Goal: Information Seeking & Learning: Compare options

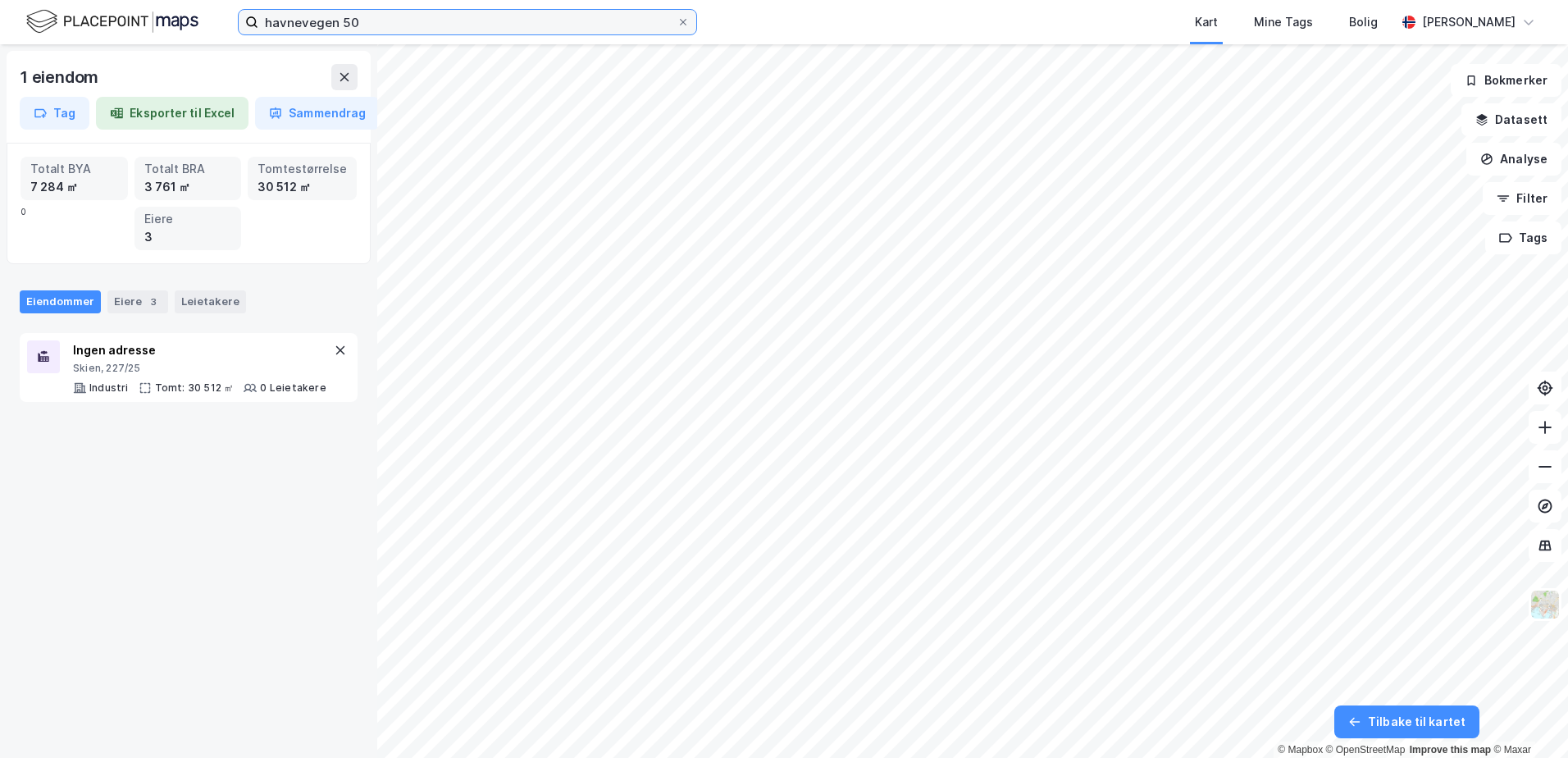
click at [344, 23] on input "havnevegen 50" at bounding box center [467, 22] width 418 height 24
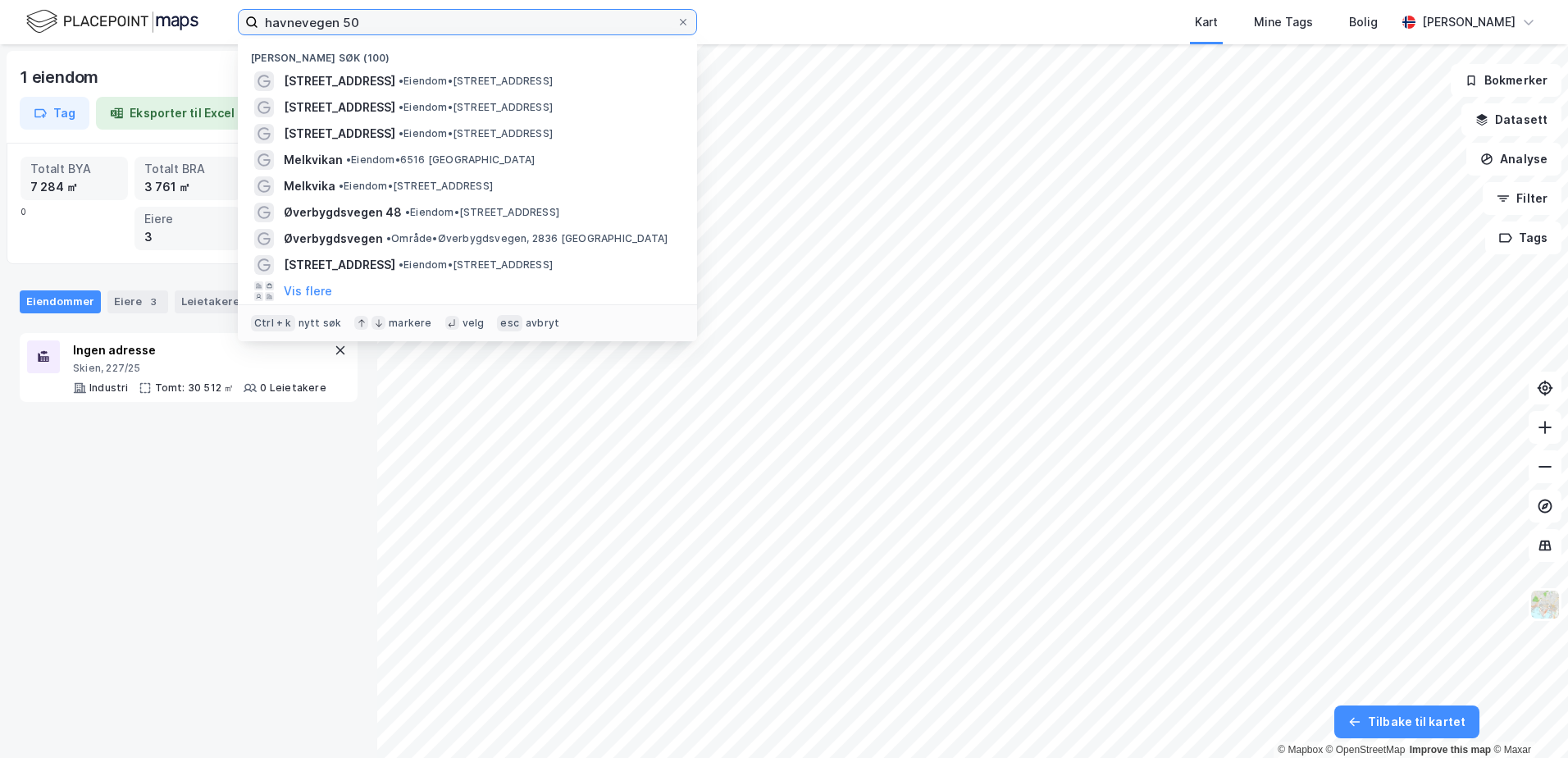
drag, startPoint x: 363, startPoint y: 23, endPoint x: 203, endPoint y: 5, distance: 161.0
click at [203, 5] on div "havnevegen 50 Nylige søk (100) [STREET_ADDRESS] • Eiendom • [STREET_ADDRESS] • …" at bounding box center [784, 22] width 1568 height 44
click at [375, 17] on input "havnevegen 50" at bounding box center [467, 22] width 418 height 24
drag, startPoint x: 375, startPoint y: 17, endPoint x: 112, endPoint y: -18, distance: 265.3
click at [112, 0] on html "havnevegen 50 Nylige søk (100) [STREET_ADDRESS] • Eiendom • [STREET_ADDRESS] • …" at bounding box center [784, 379] width 1568 height 758
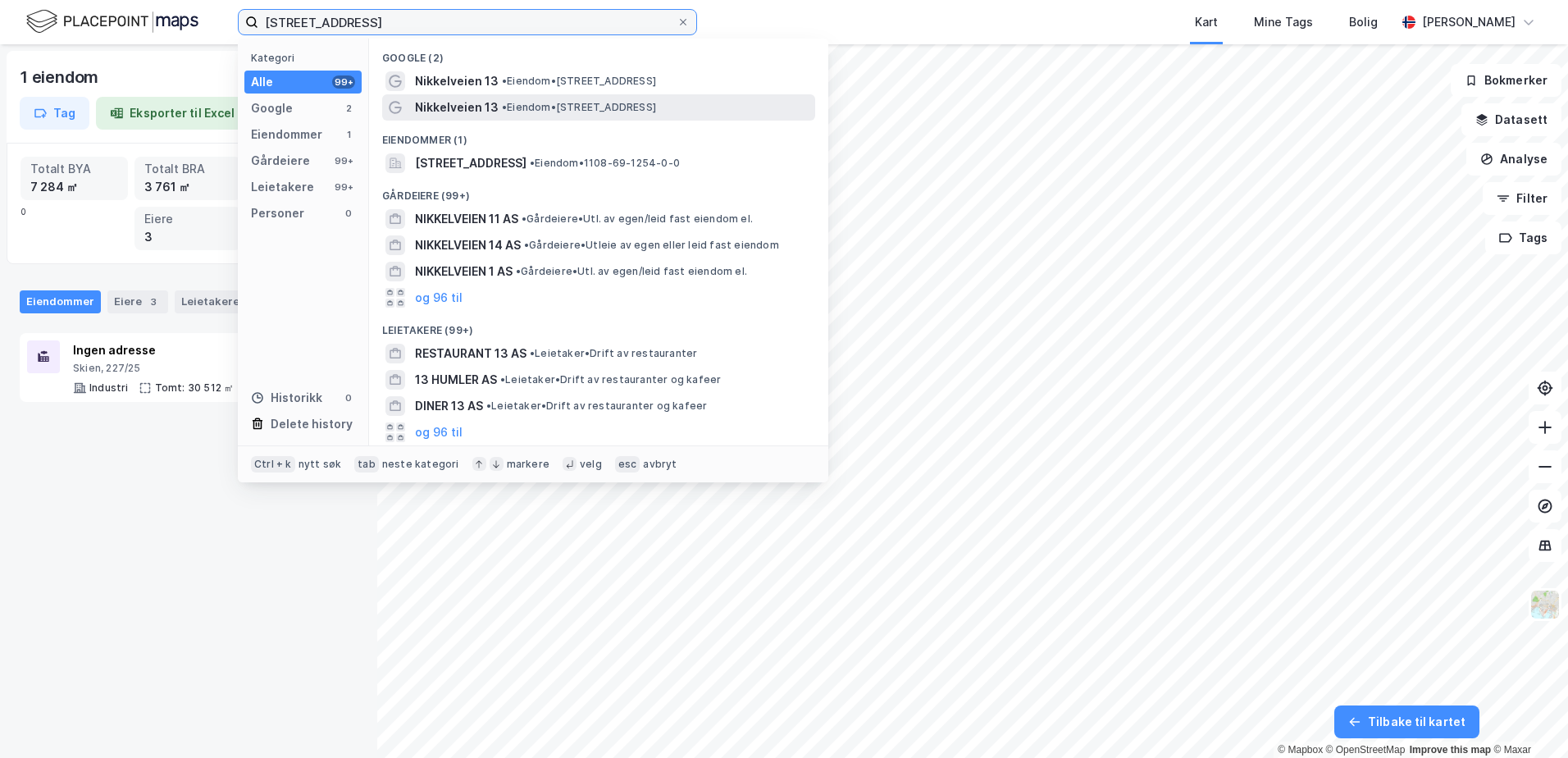
type input "[STREET_ADDRESS]"
click at [488, 107] on span "Nikkelveien 13" at bounding box center [456, 107] width 84 height 20
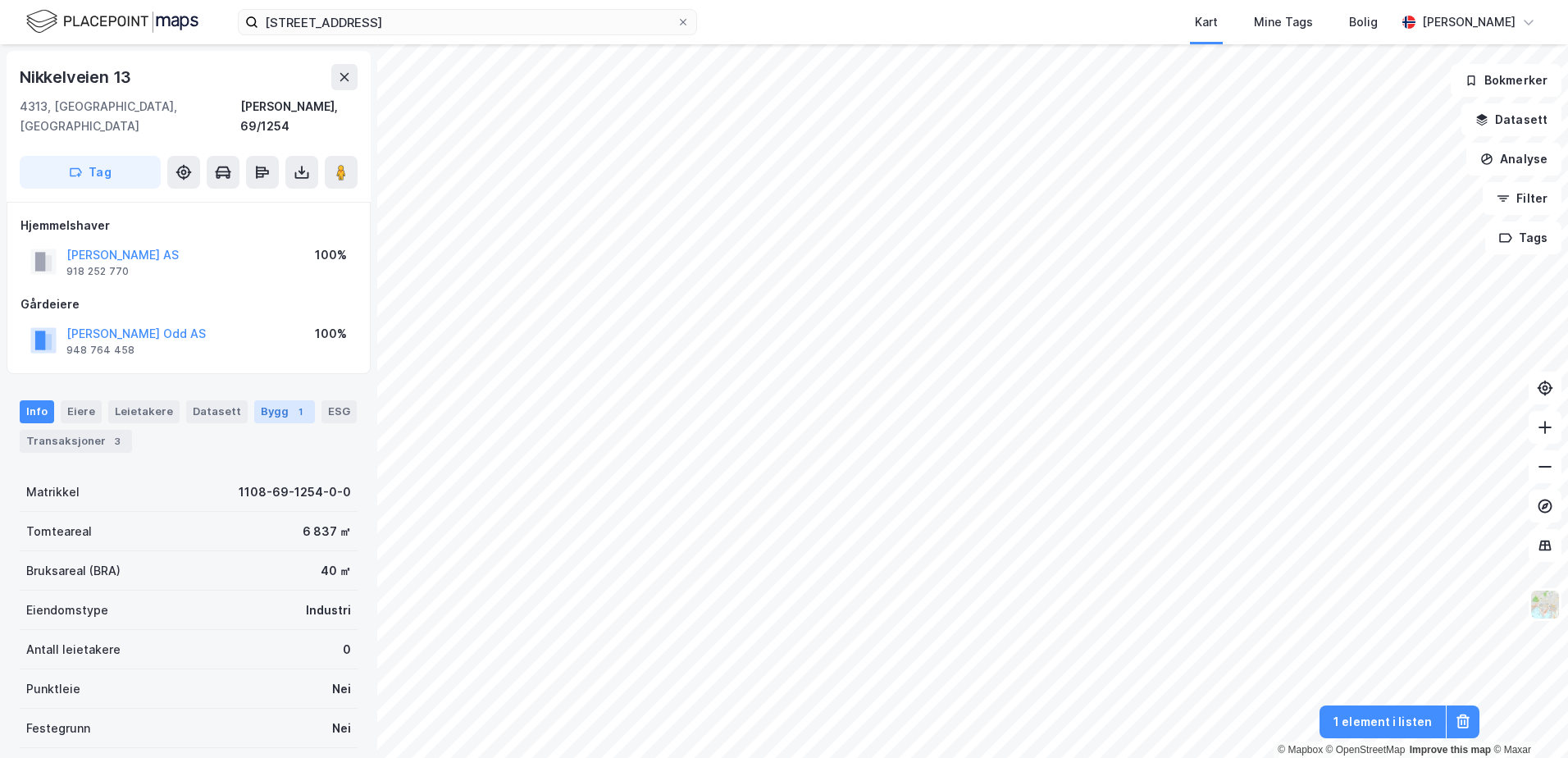
click at [292, 404] on div "1" at bounding box center [300, 411] width 16 height 16
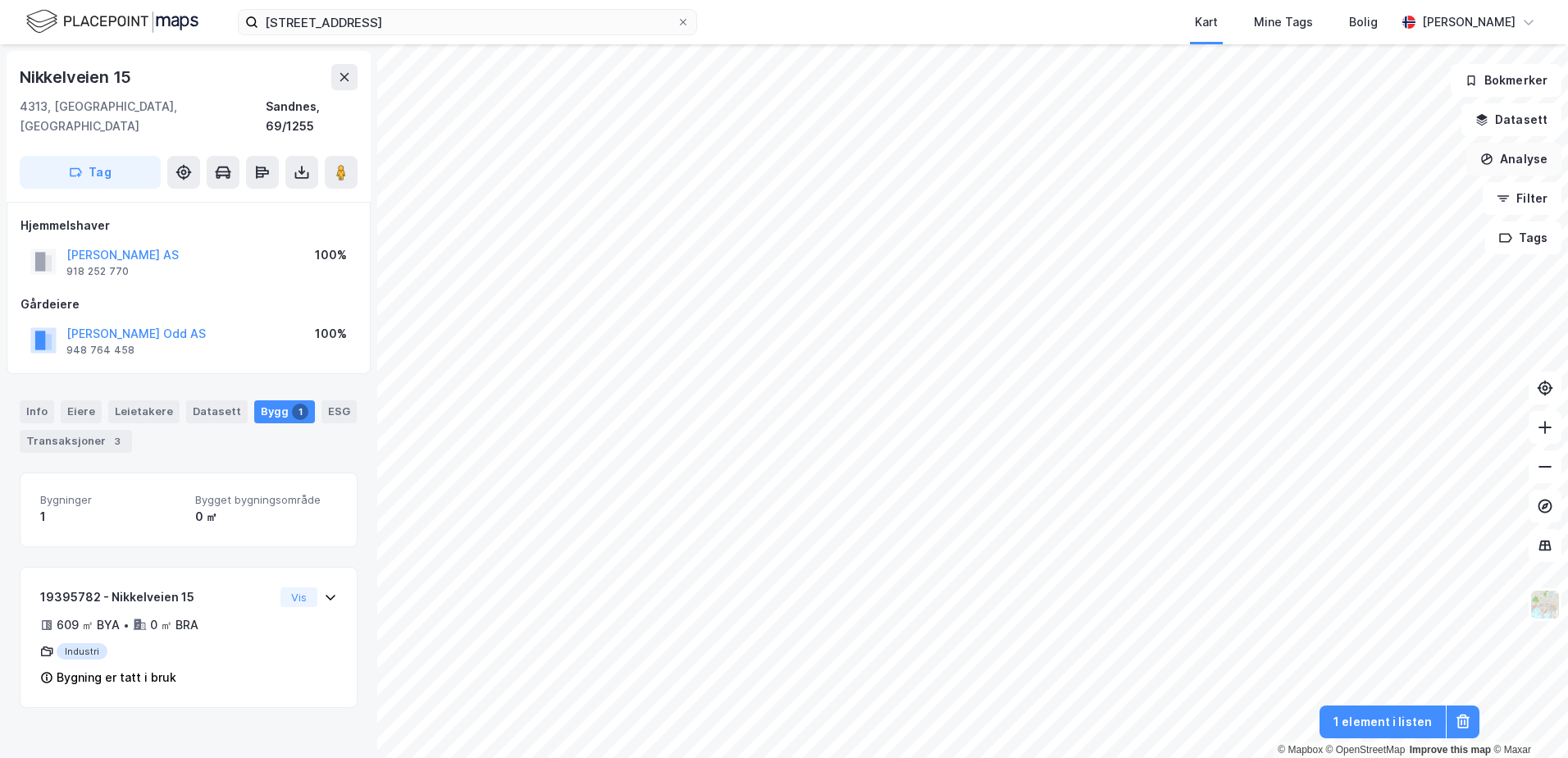
click at [1505, 161] on button "Analyse" at bounding box center [1513, 159] width 95 height 33
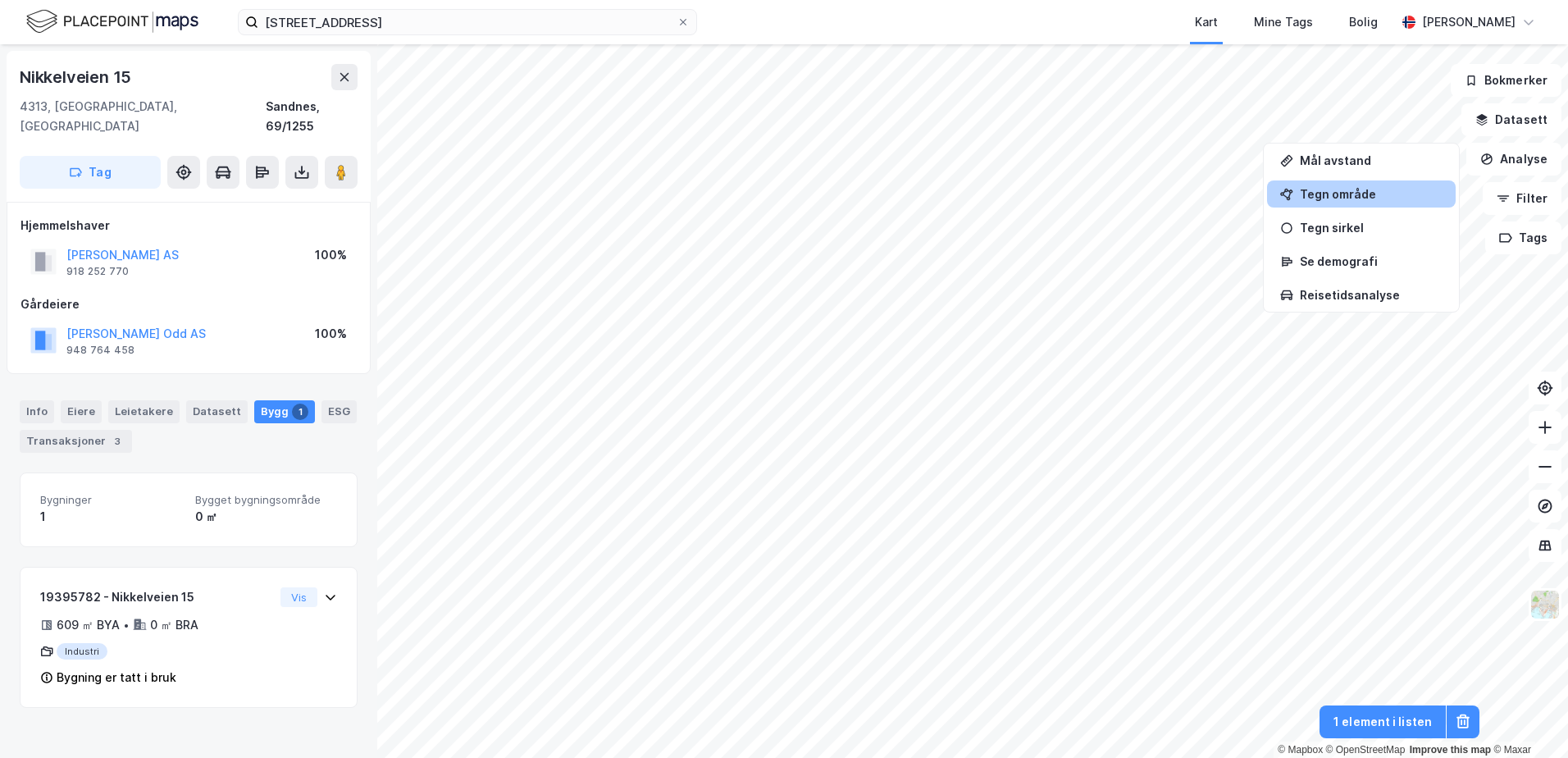
click at [1350, 198] on div "Tegn område" at bounding box center [1371, 194] width 143 height 14
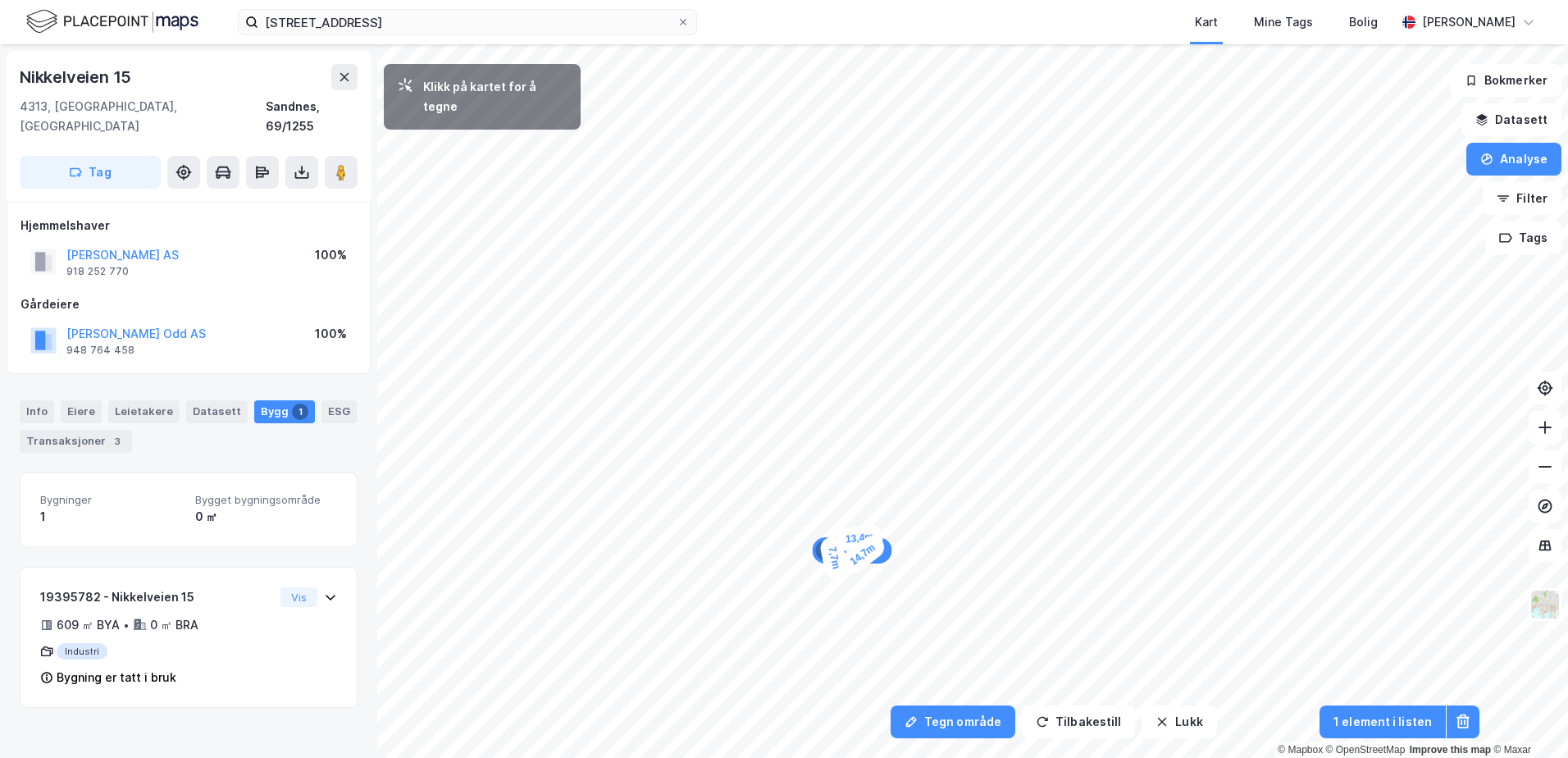
click at [837, 574] on div "7,7m" at bounding box center [834, 558] width 31 height 46
click at [978, 573] on div "3,6m" at bounding box center [974, 567] width 45 height 47
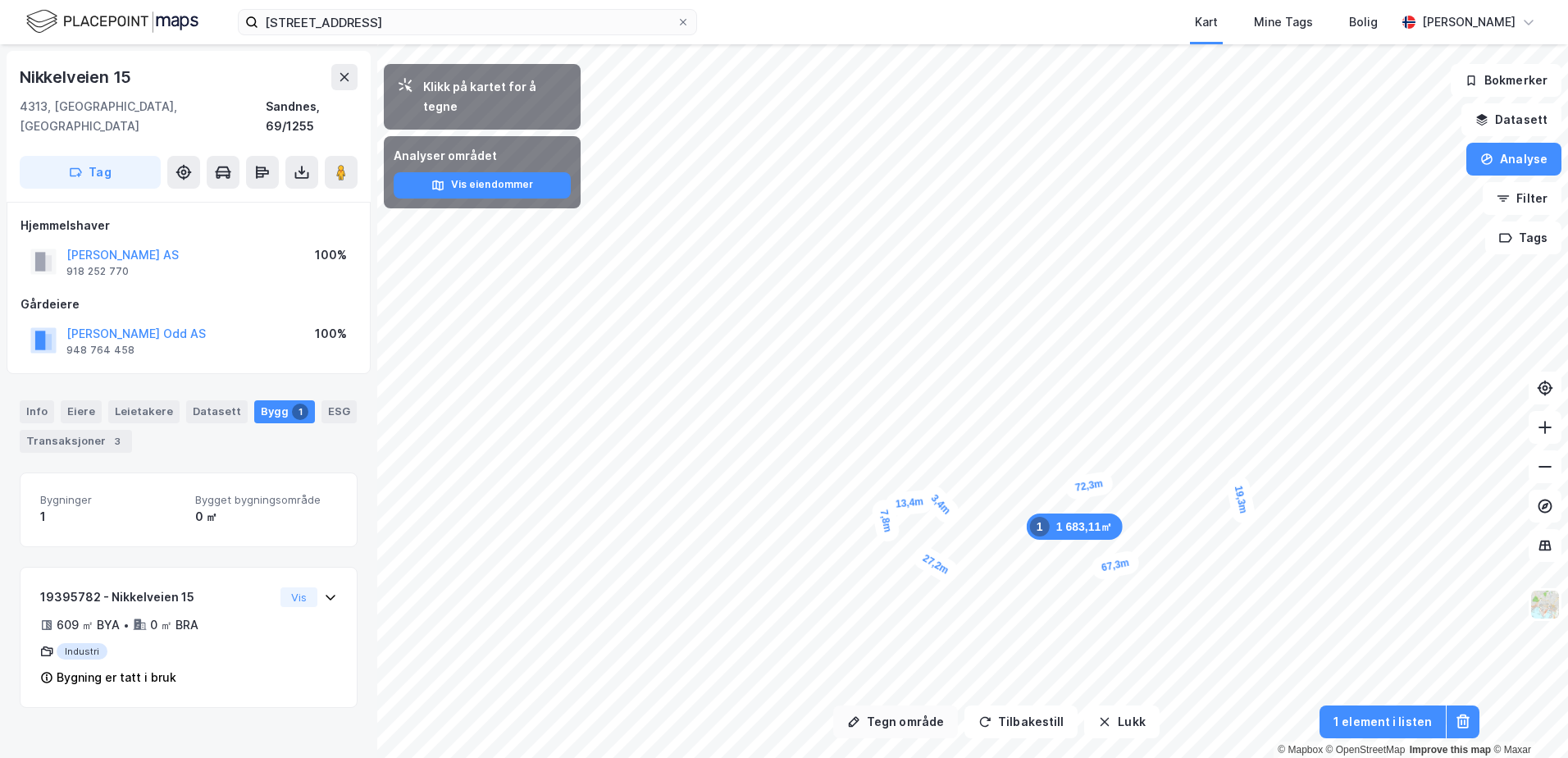
click at [927, 719] on button "Tegn område" at bounding box center [895, 722] width 125 height 33
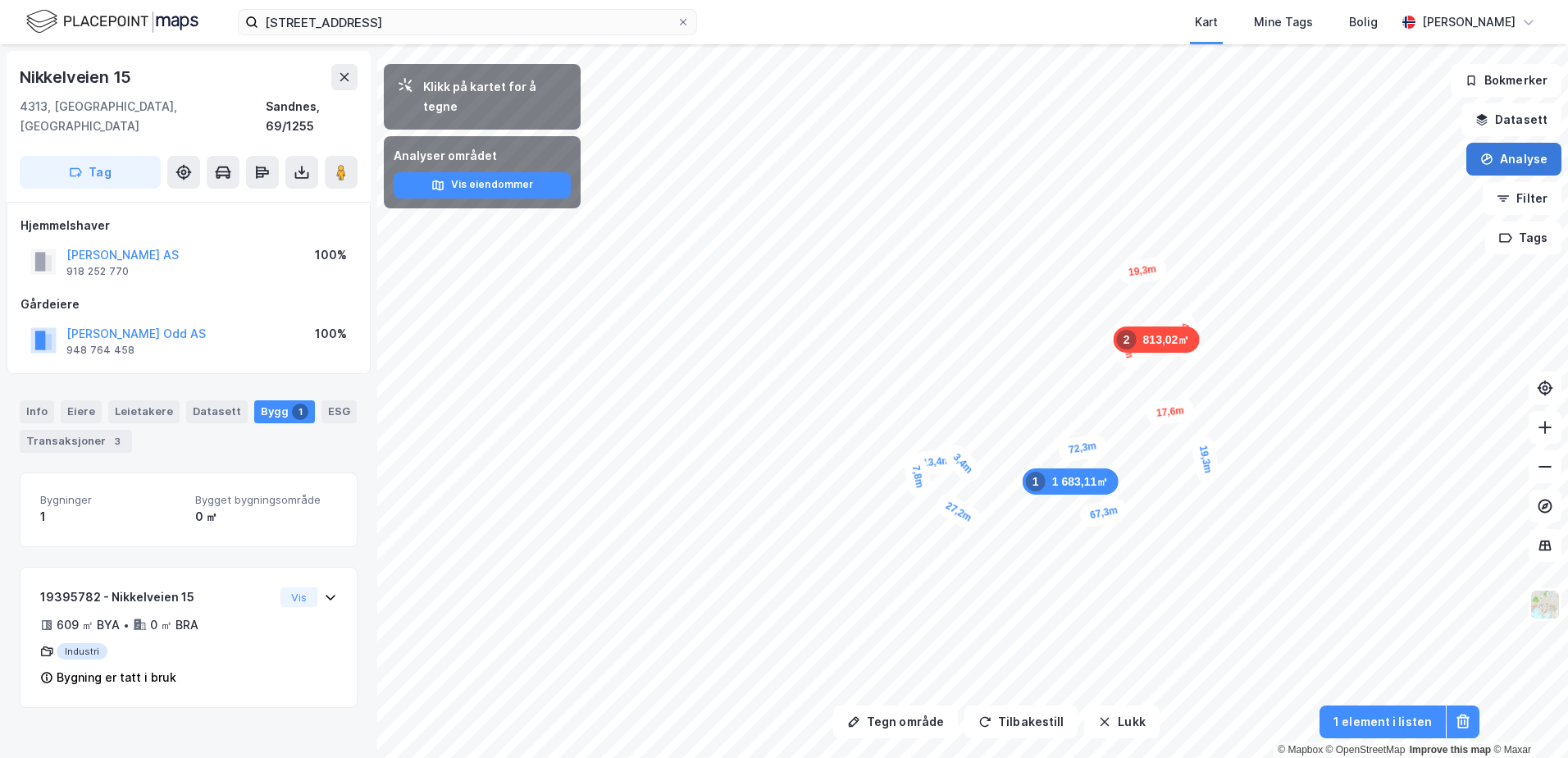
click at [1527, 161] on button "Analyse" at bounding box center [1513, 159] width 95 height 33
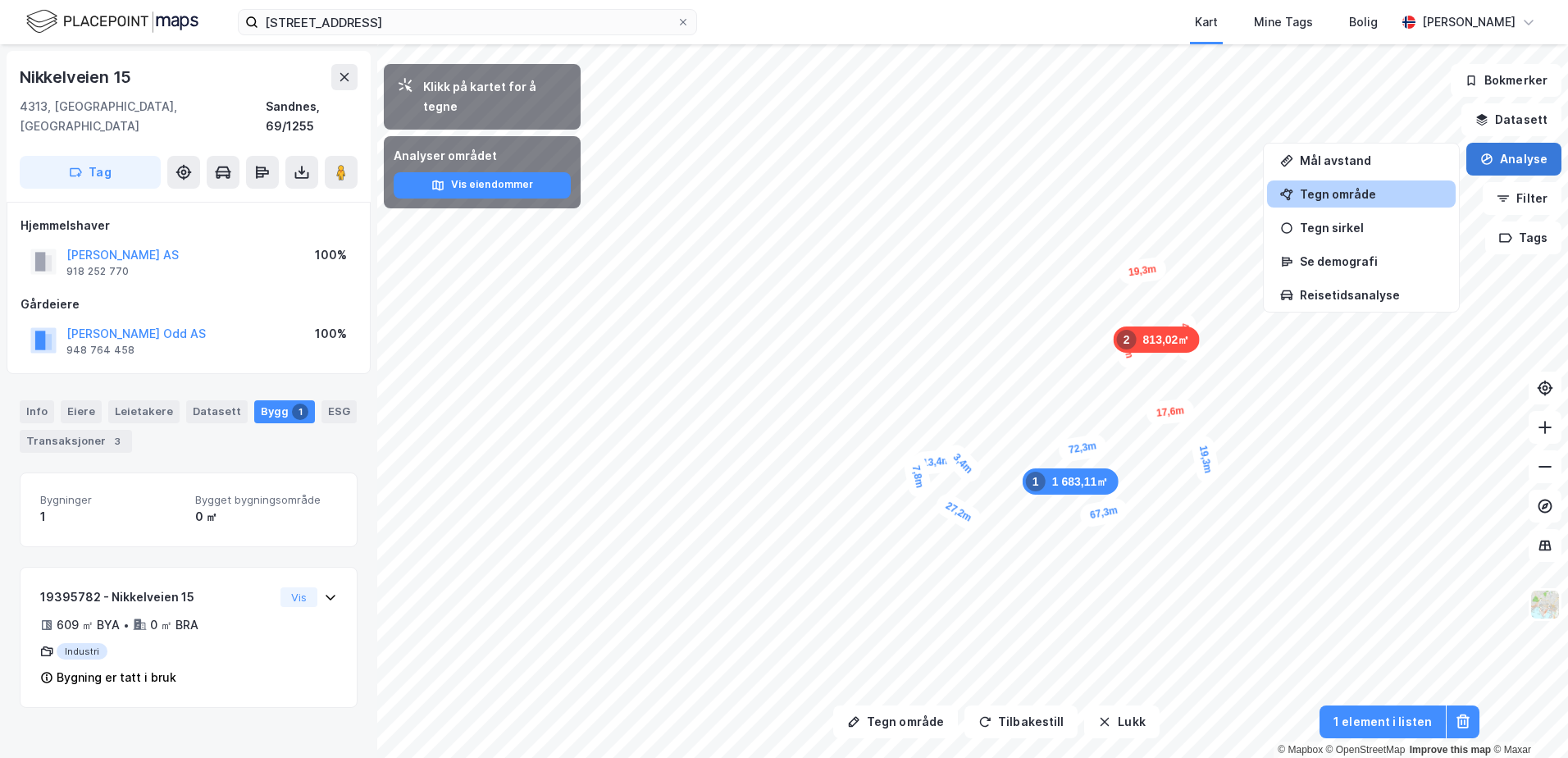
click at [1527, 161] on button "Analyse" at bounding box center [1513, 159] width 95 height 33
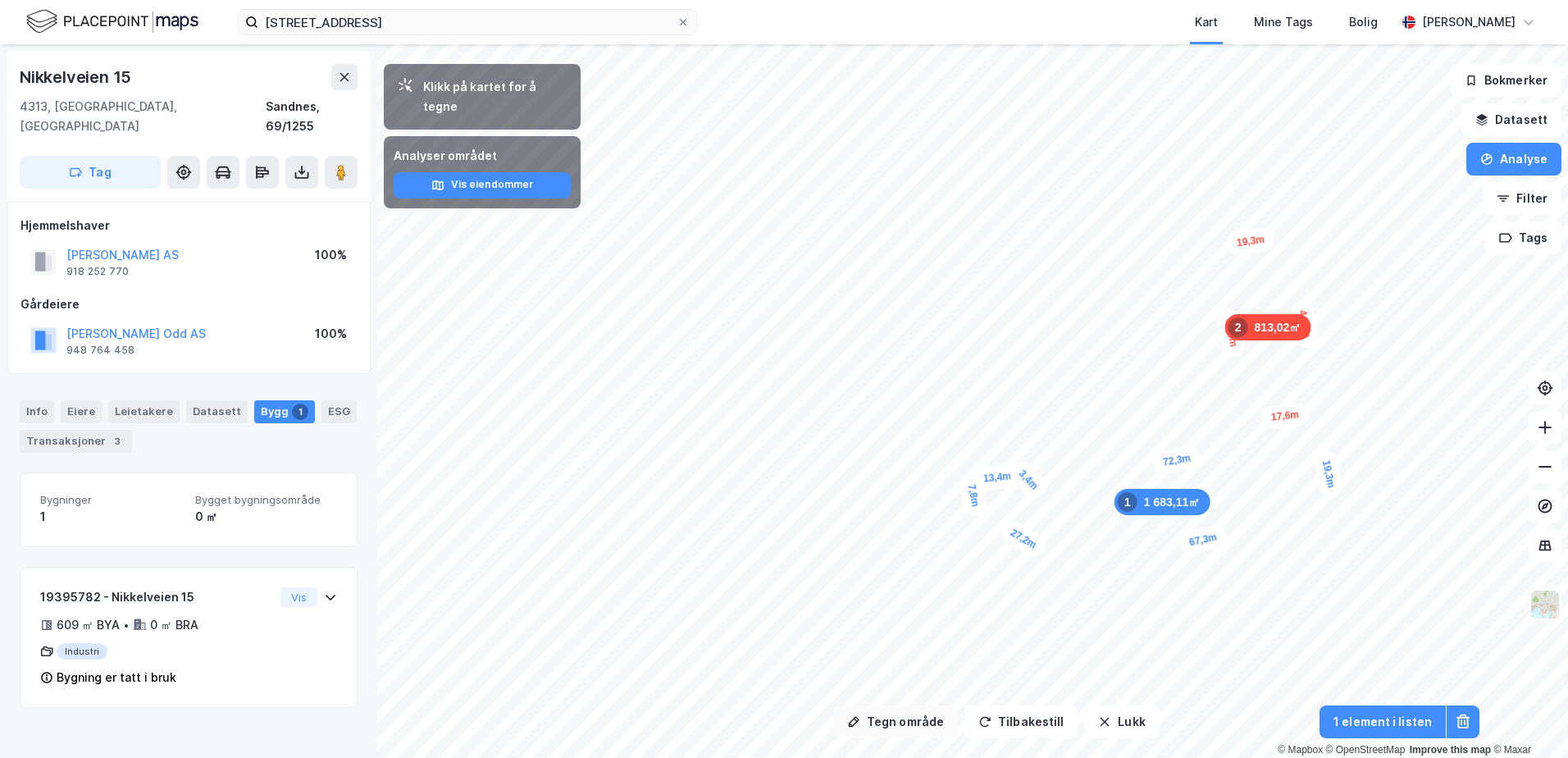
click at [894, 721] on button "Tegn område" at bounding box center [895, 722] width 125 height 33
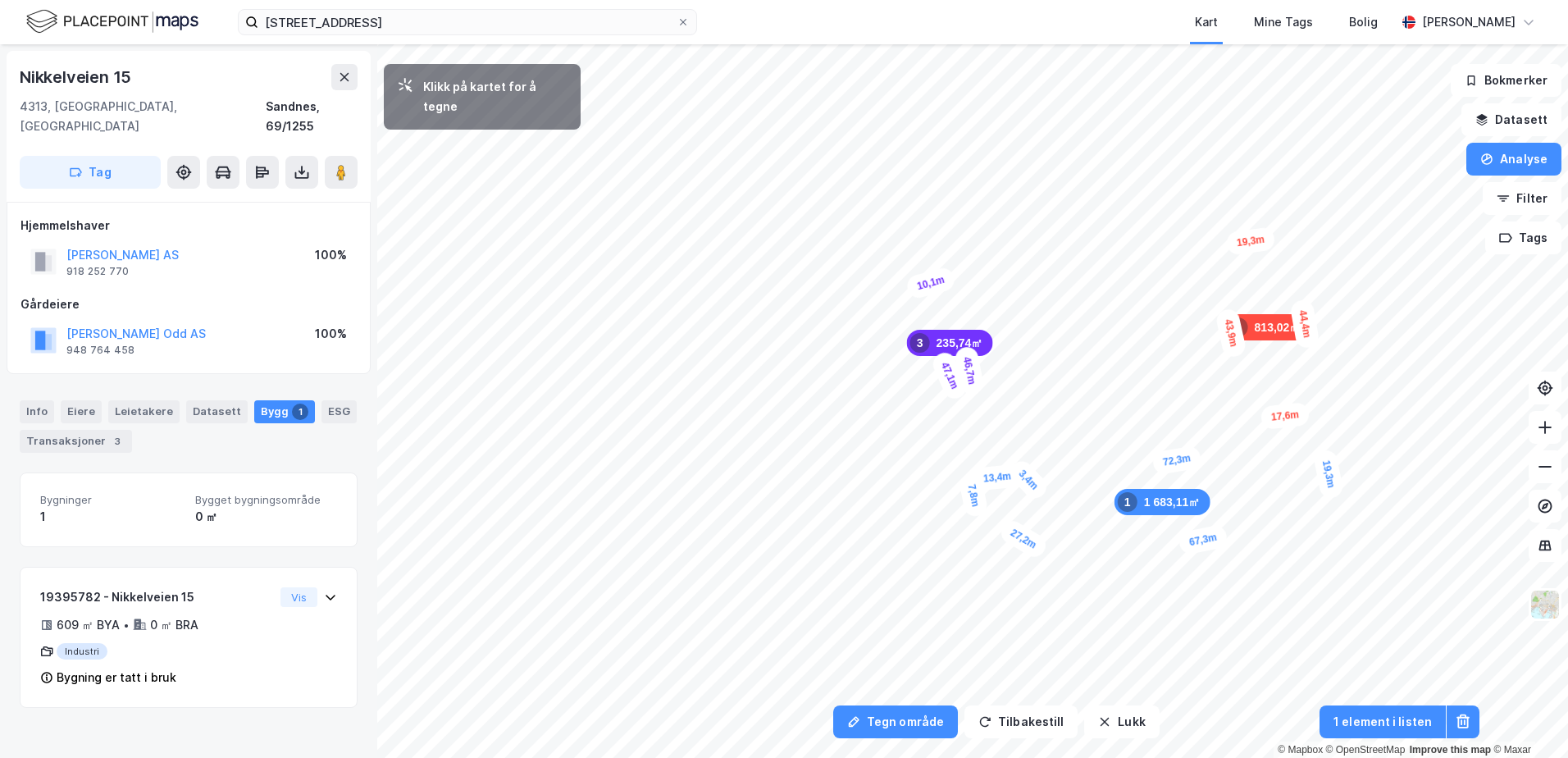
click at [910, 288] on div "10,1m" at bounding box center [931, 283] width 52 height 35
click at [968, 472] on div "5,8m" at bounding box center [977, 468] width 48 height 39
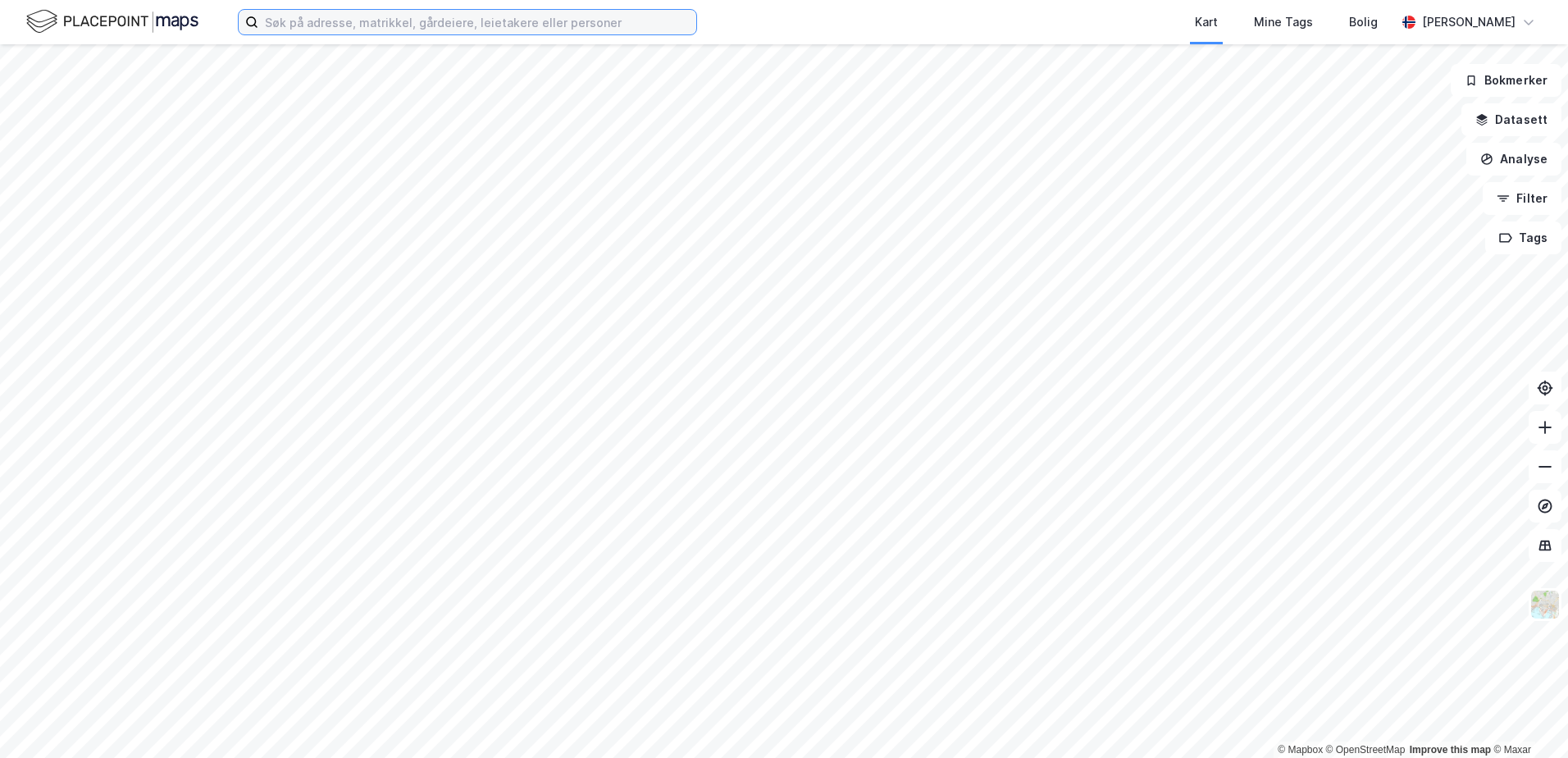
click at [416, 30] on input at bounding box center [477, 22] width 438 height 24
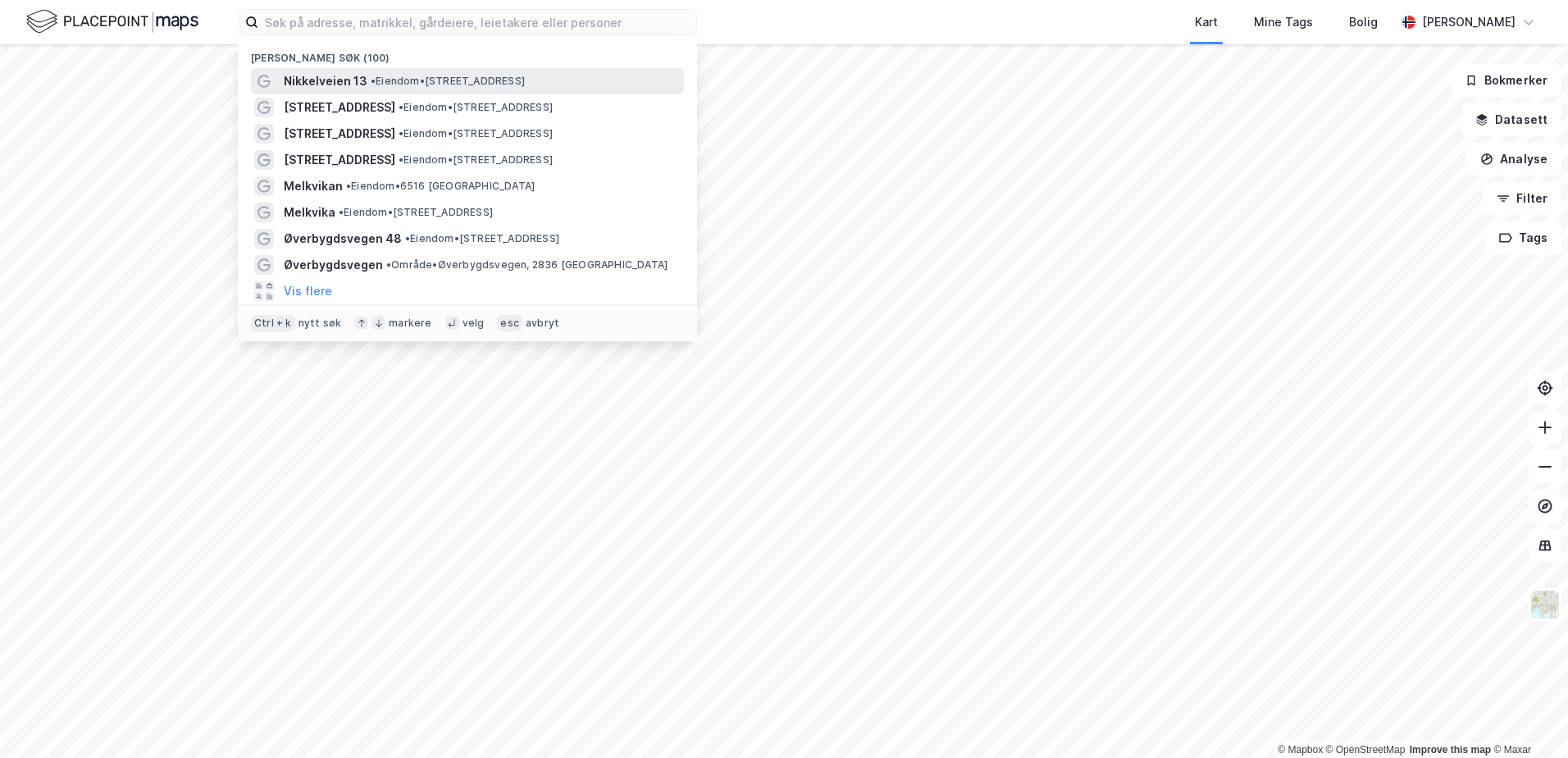
click at [413, 86] on span "• Eiendom • Nikkelveien 13, 4313 Sandnes" at bounding box center [448, 81] width 154 height 13
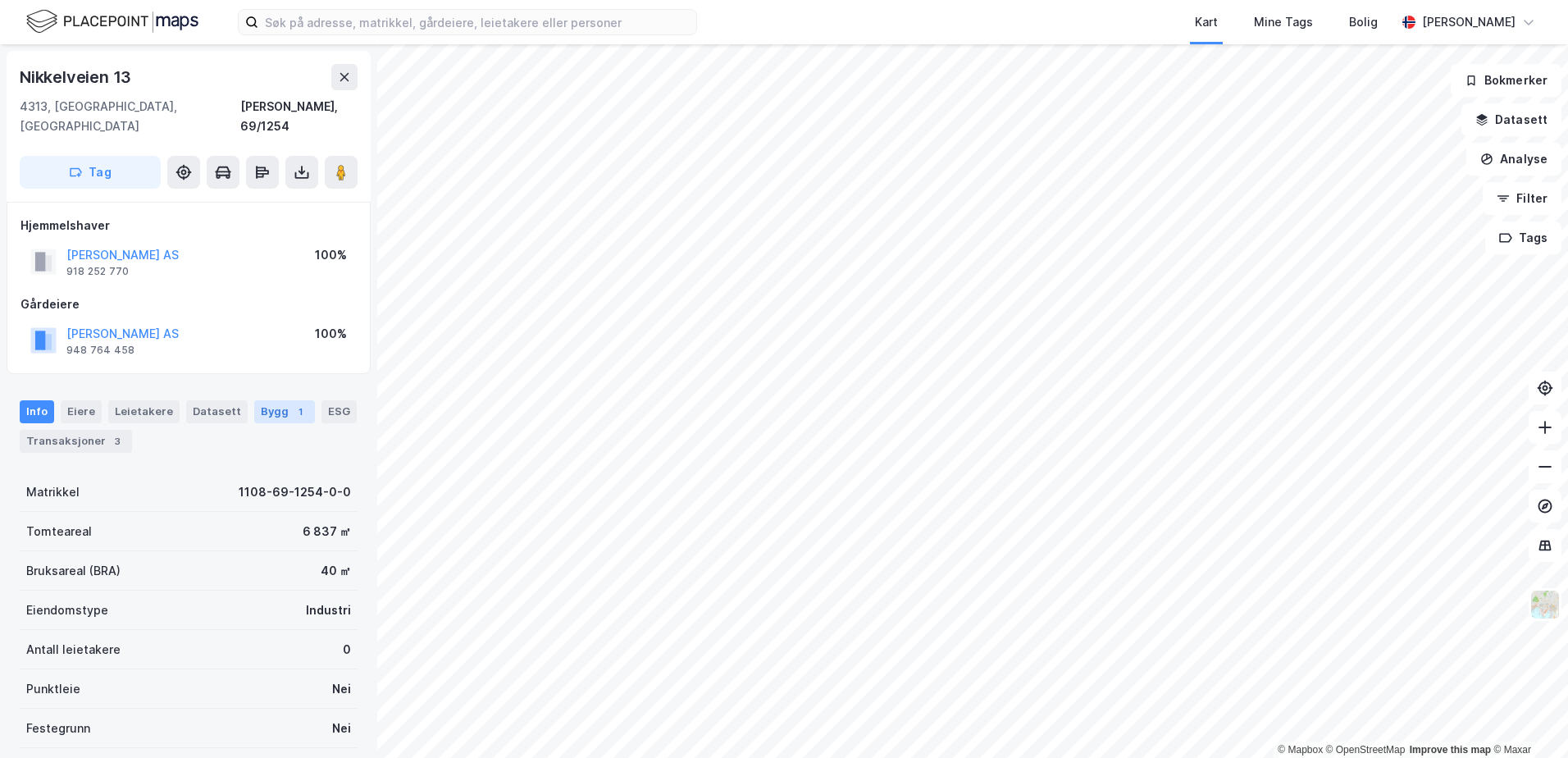
click at [292, 404] on div "1" at bounding box center [300, 411] width 16 height 16
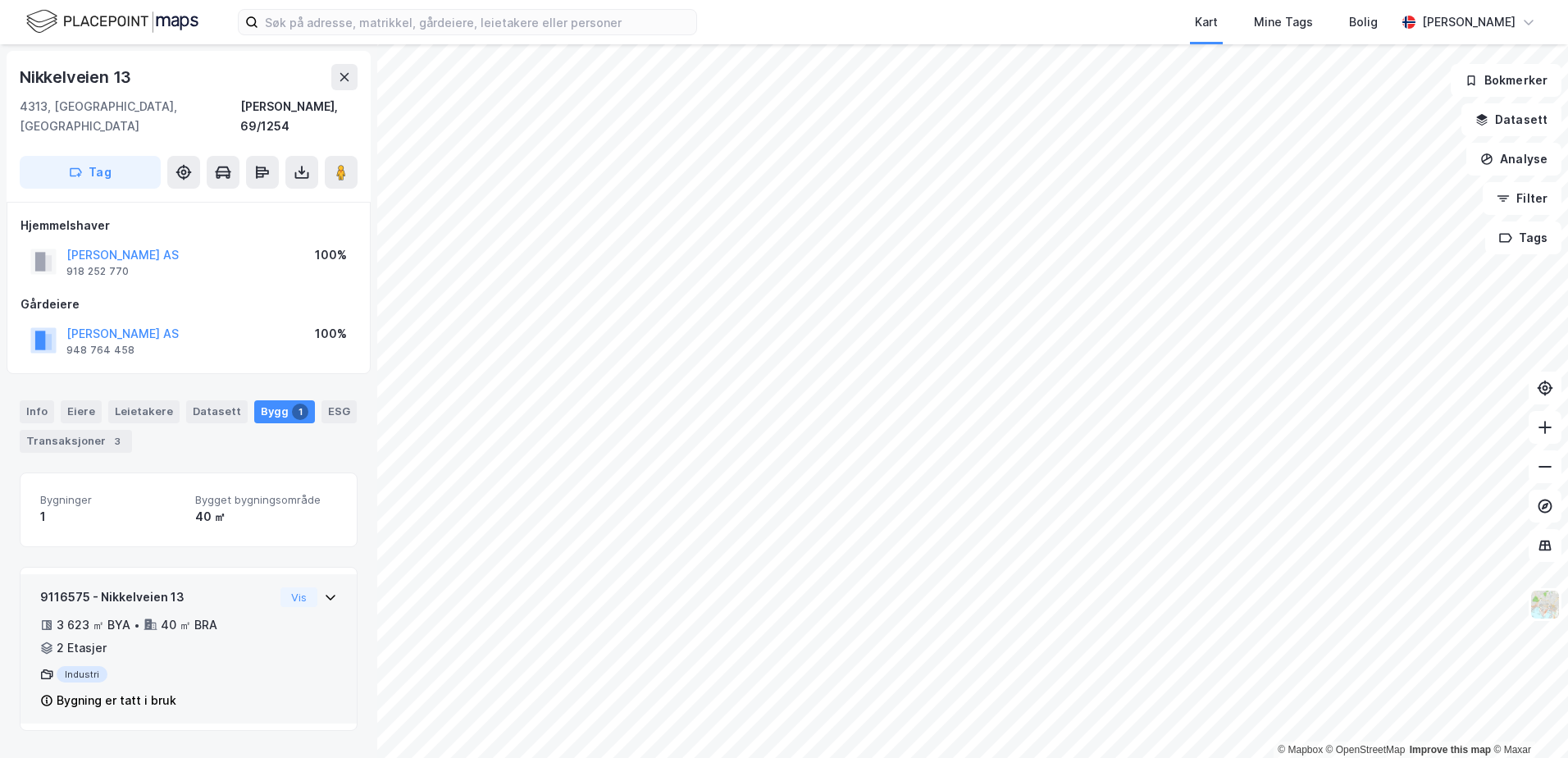
click at [324, 591] on icon at bounding box center [330, 597] width 13 height 13
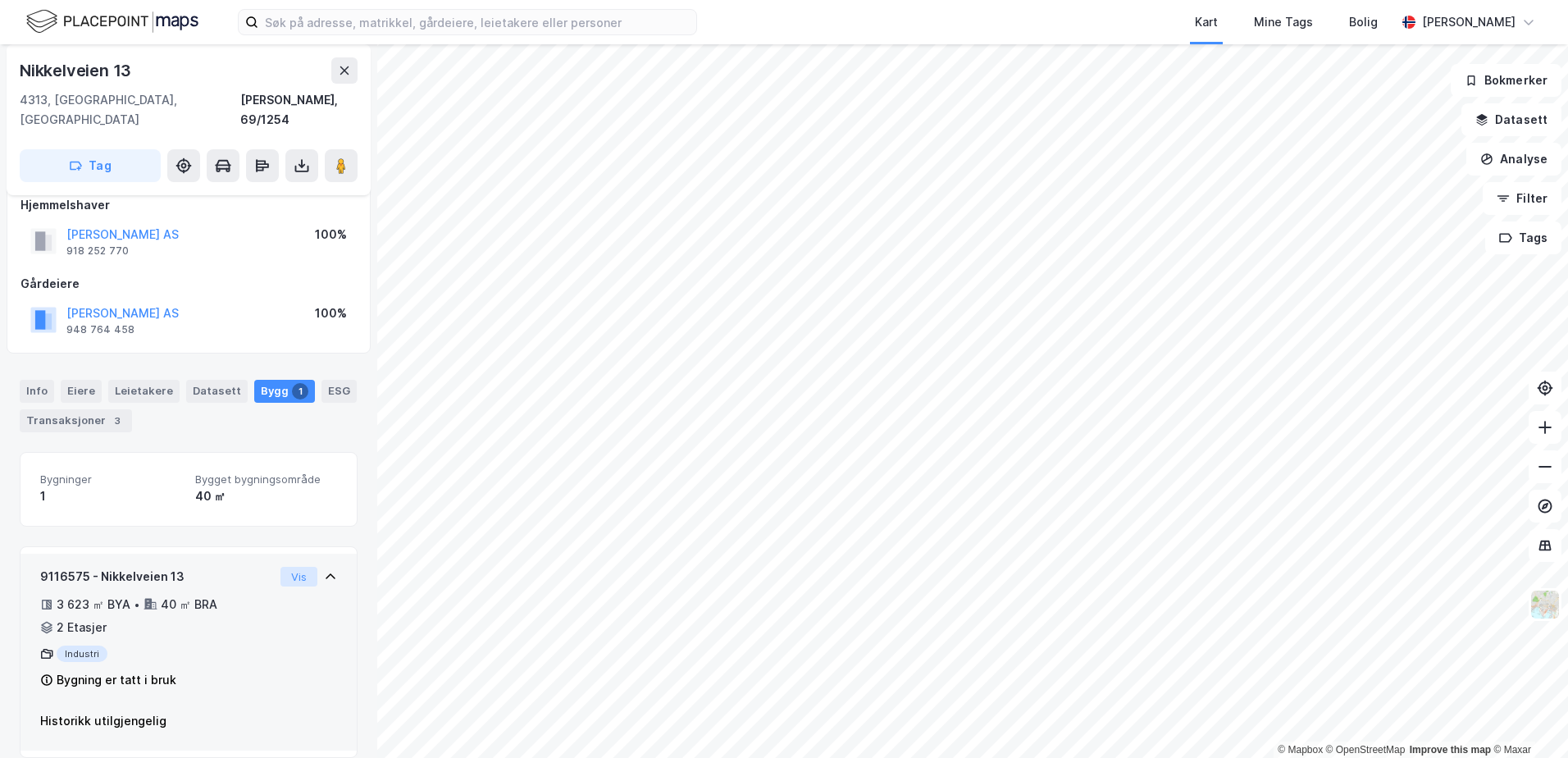
click at [287, 567] on button "Vis" at bounding box center [299, 576] width 37 height 20
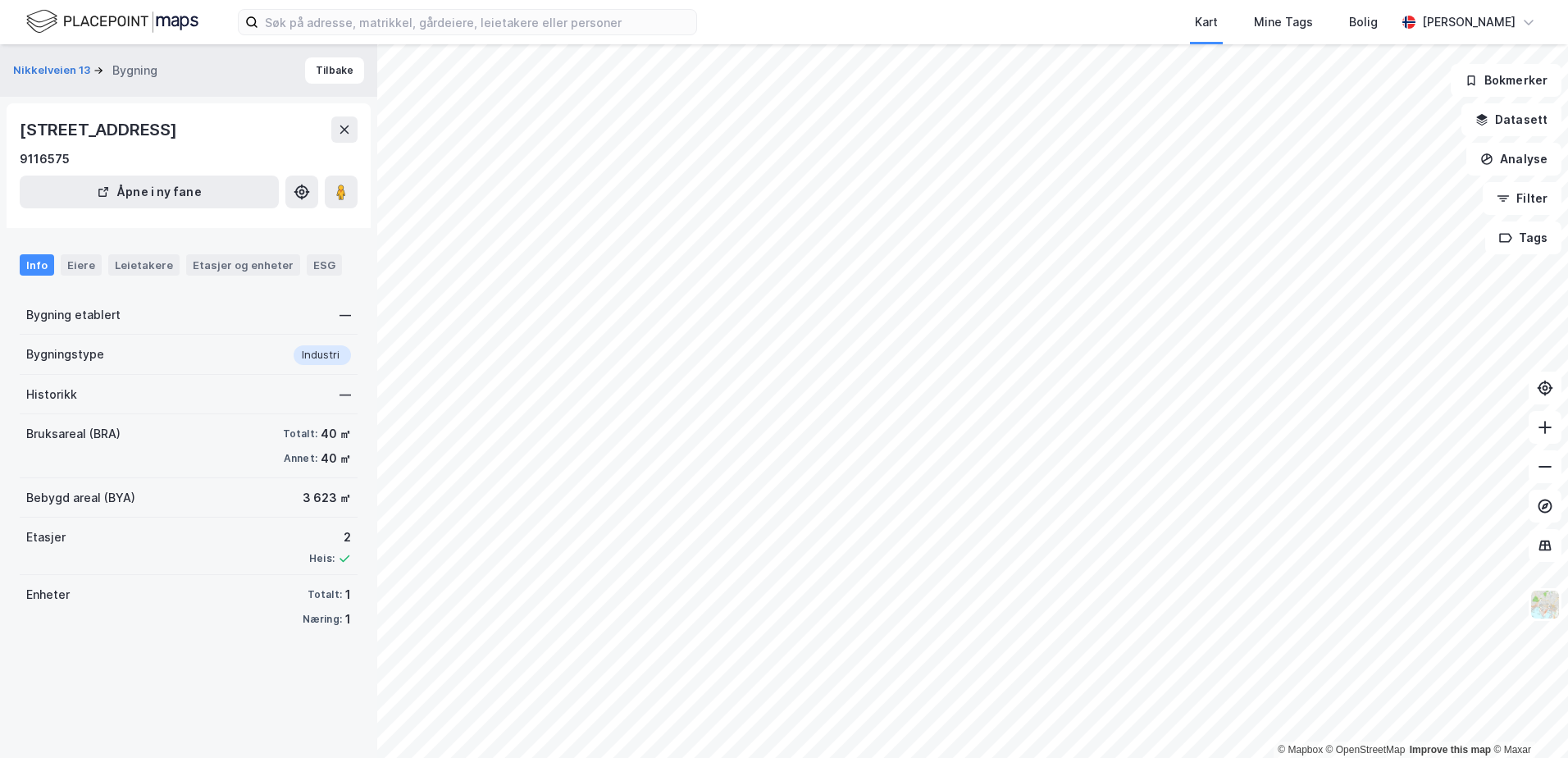
click at [35, 267] on div "Info" at bounding box center [37, 265] width 35 height 22
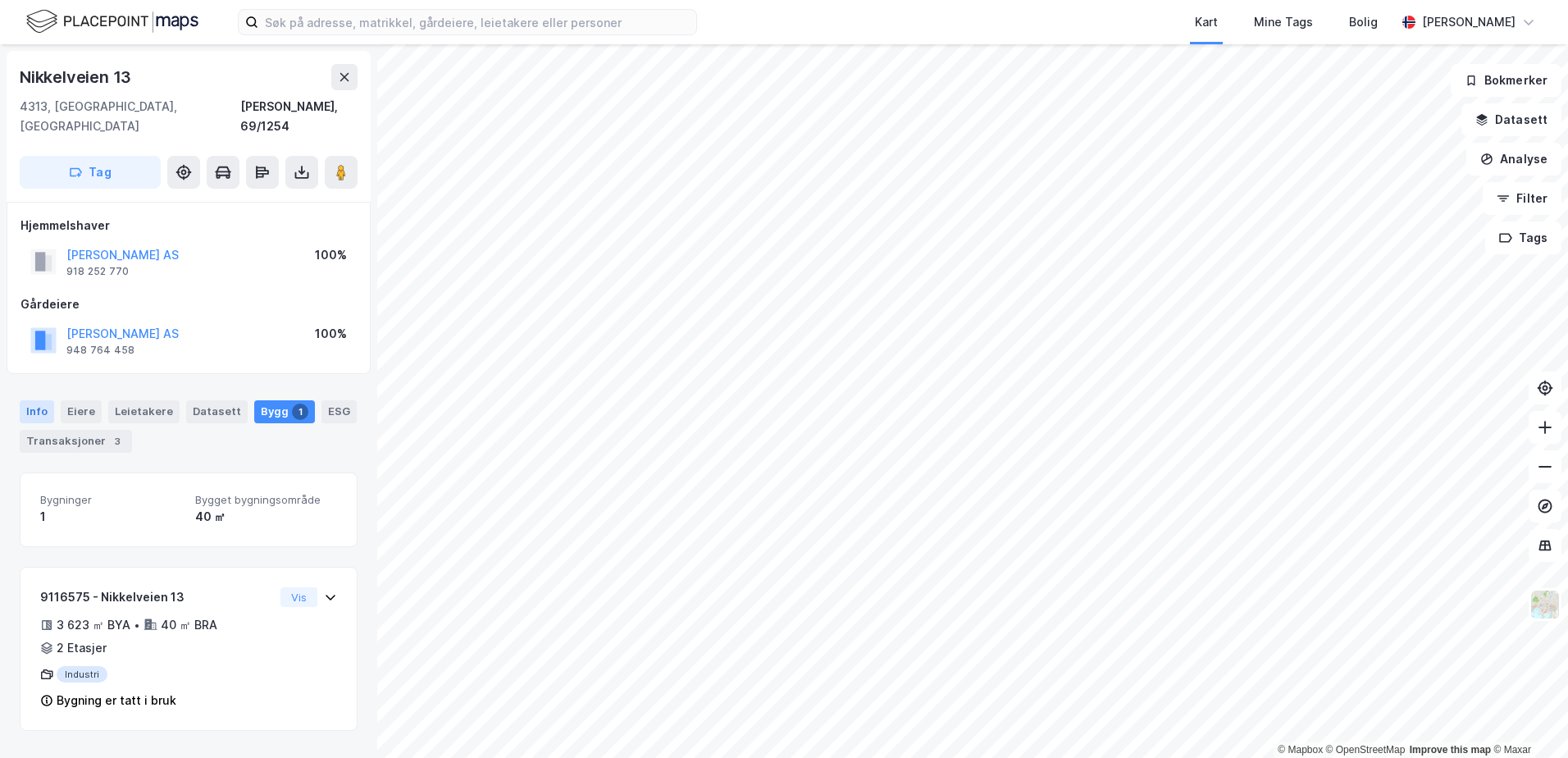
click at [45, 400] on div "Info" at bounding box center [37, 411] width 35 height 23
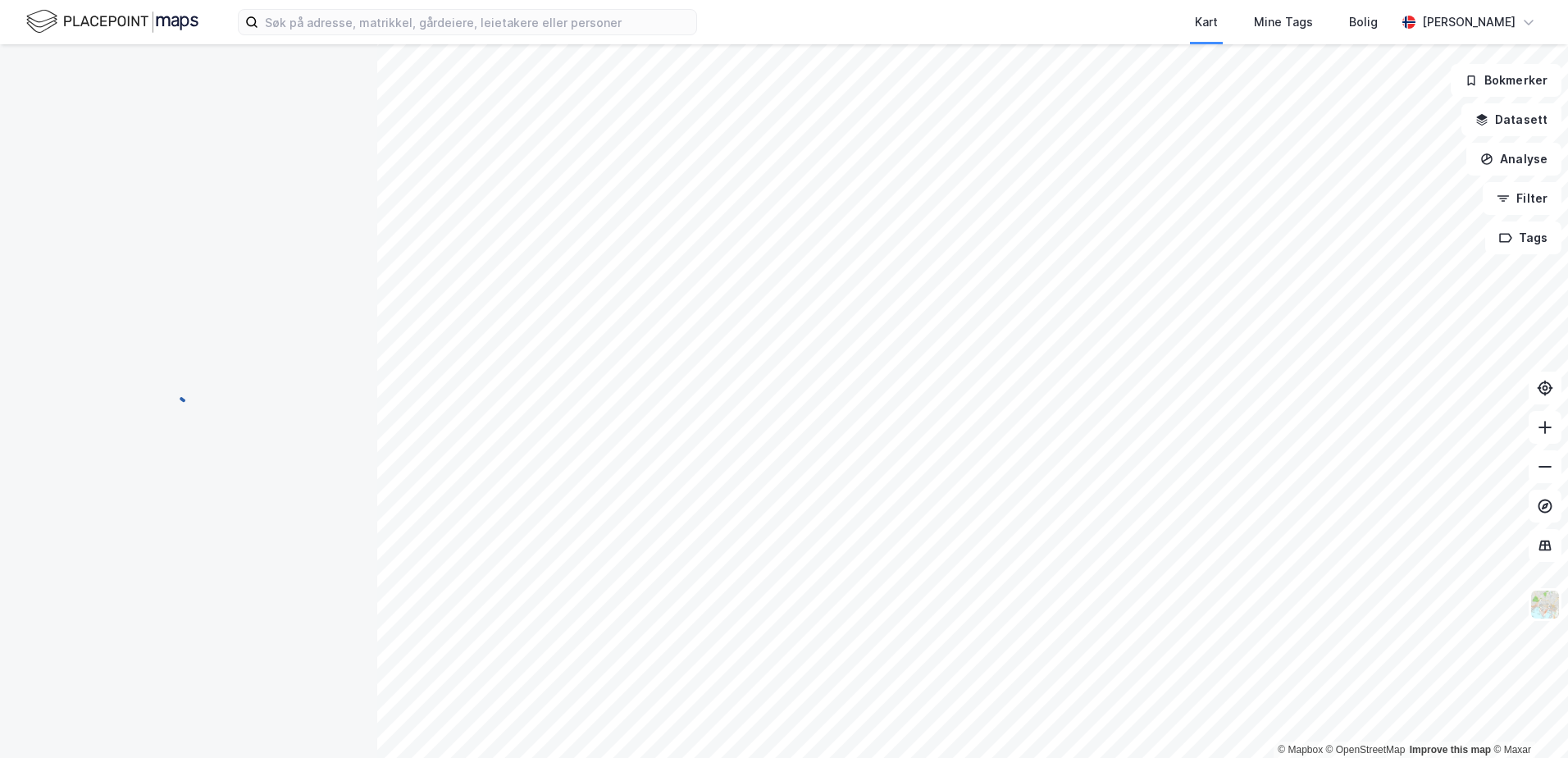
scroll to position [2, 0]
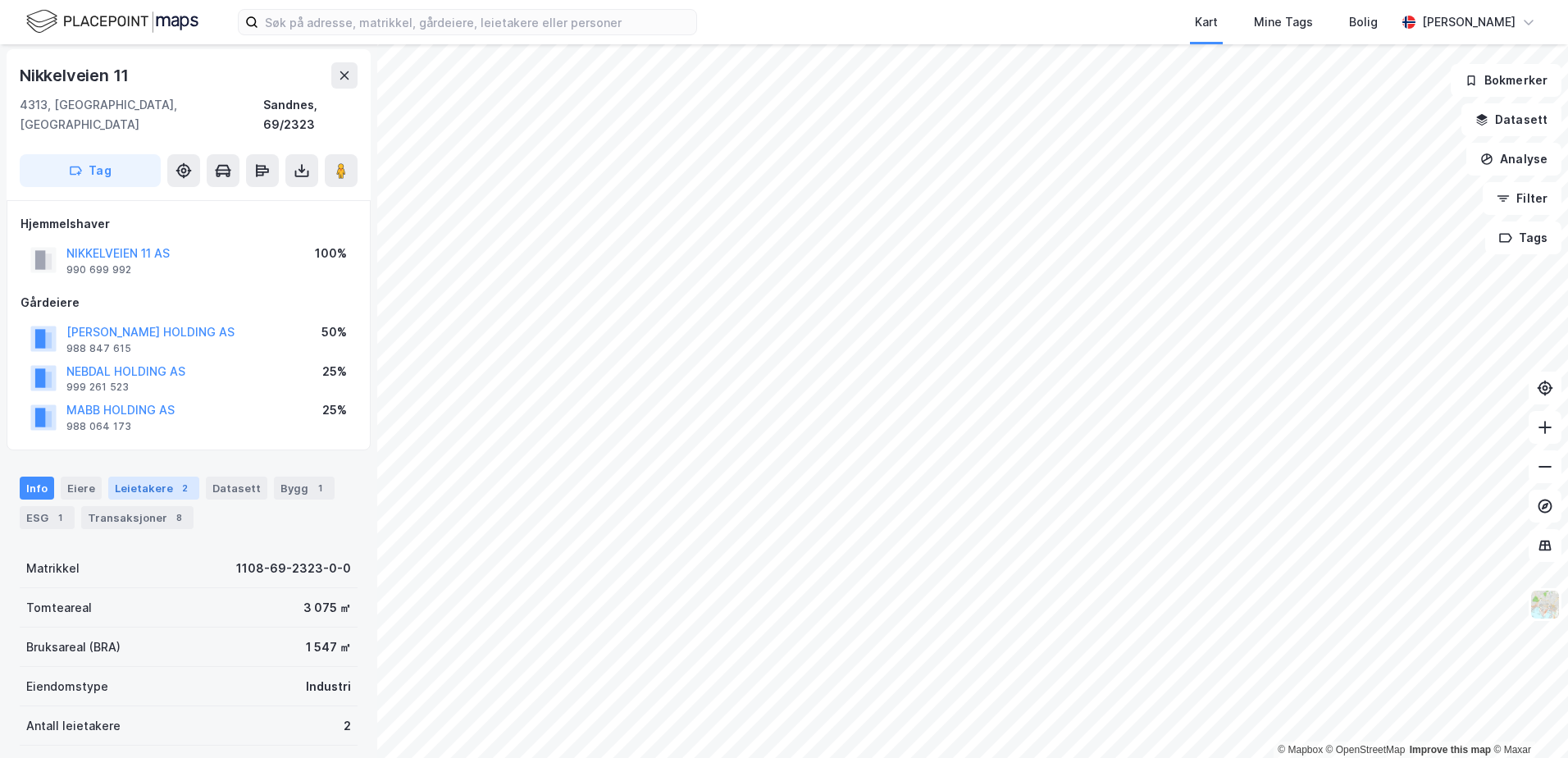
click at [126, 476] on div "Leietakere 2" at bounding box center [153, 488] width 91 height 23
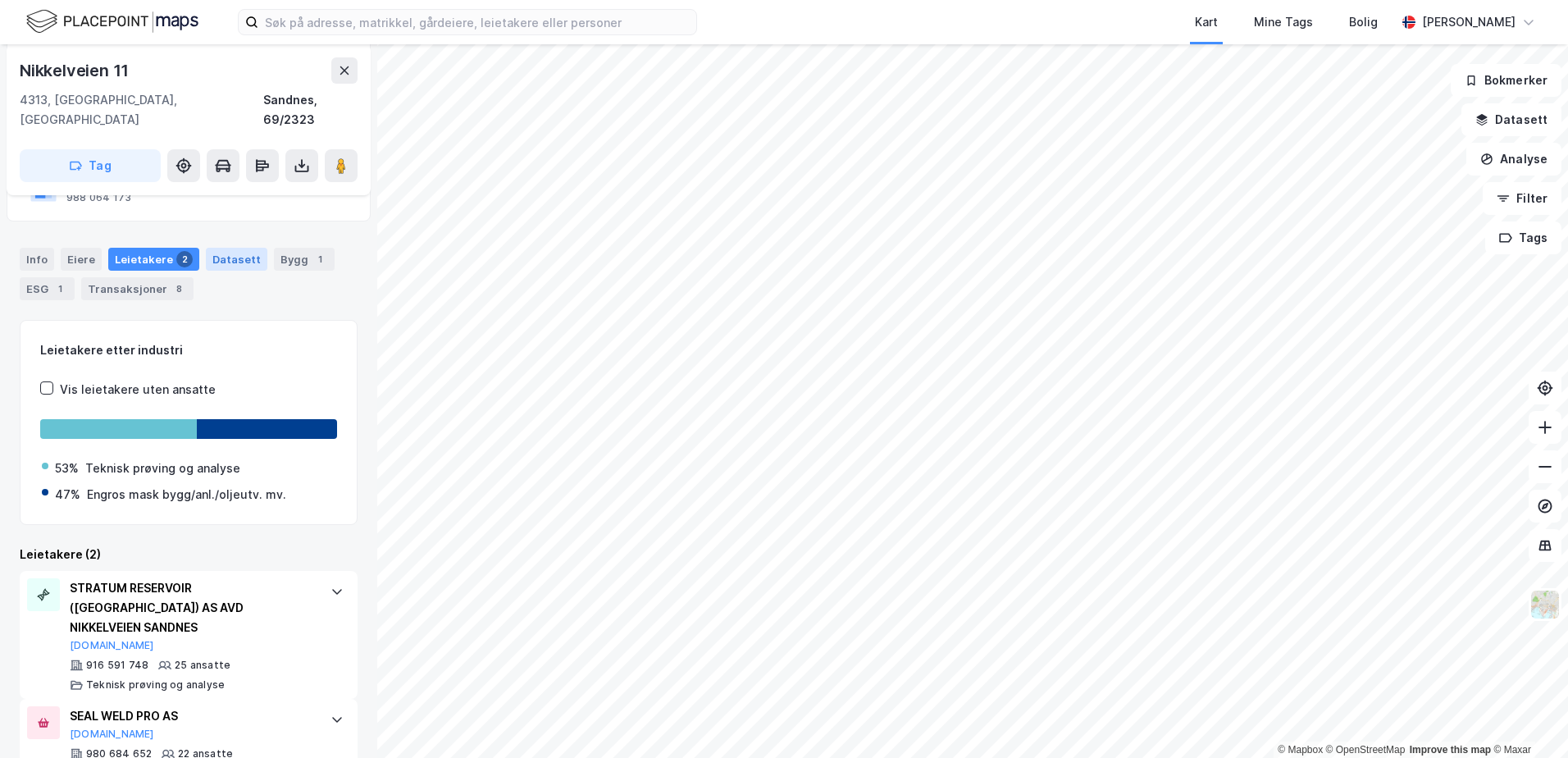
scroll to position [241, 0]
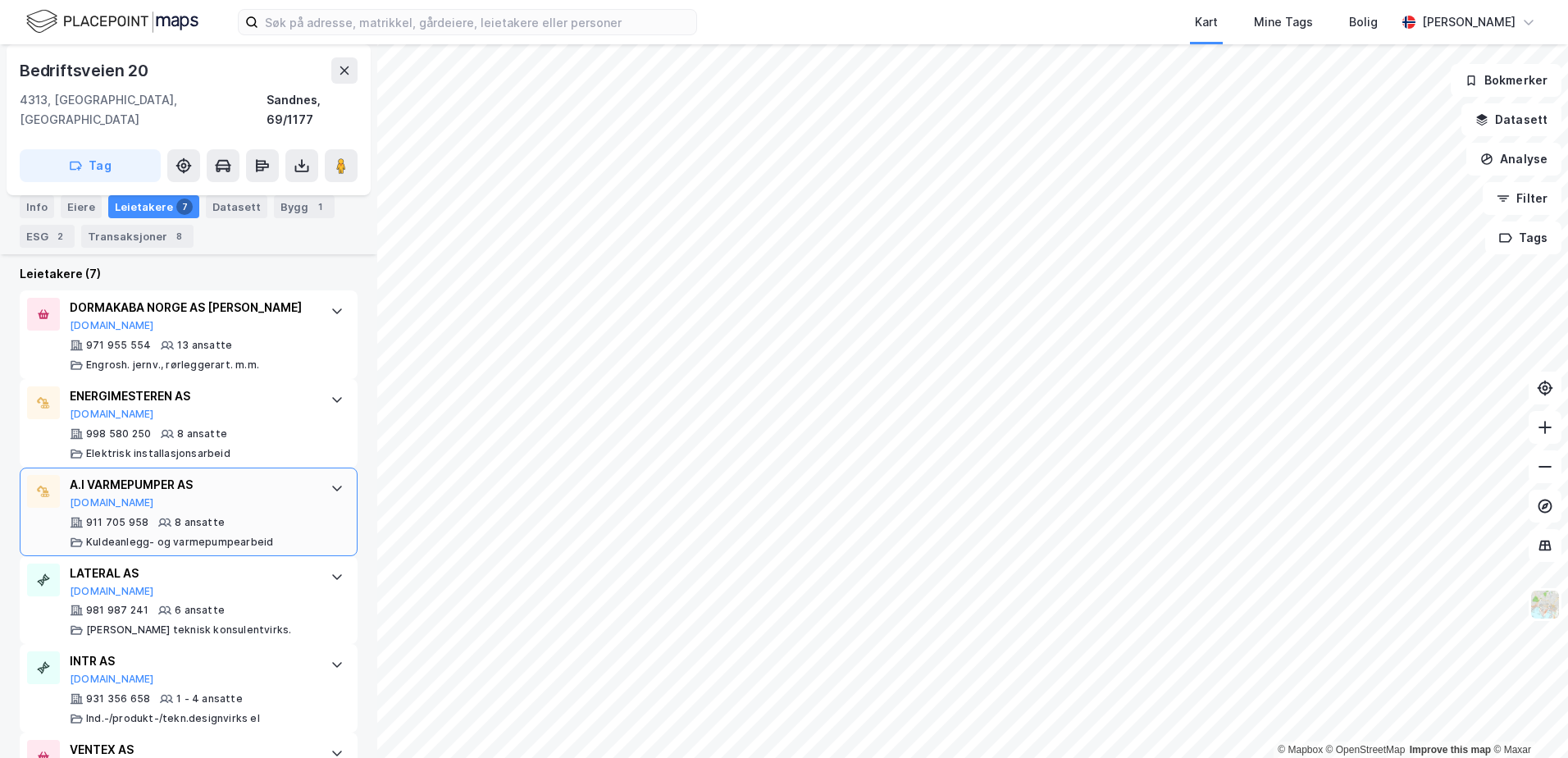
scroll to position [614, 0]
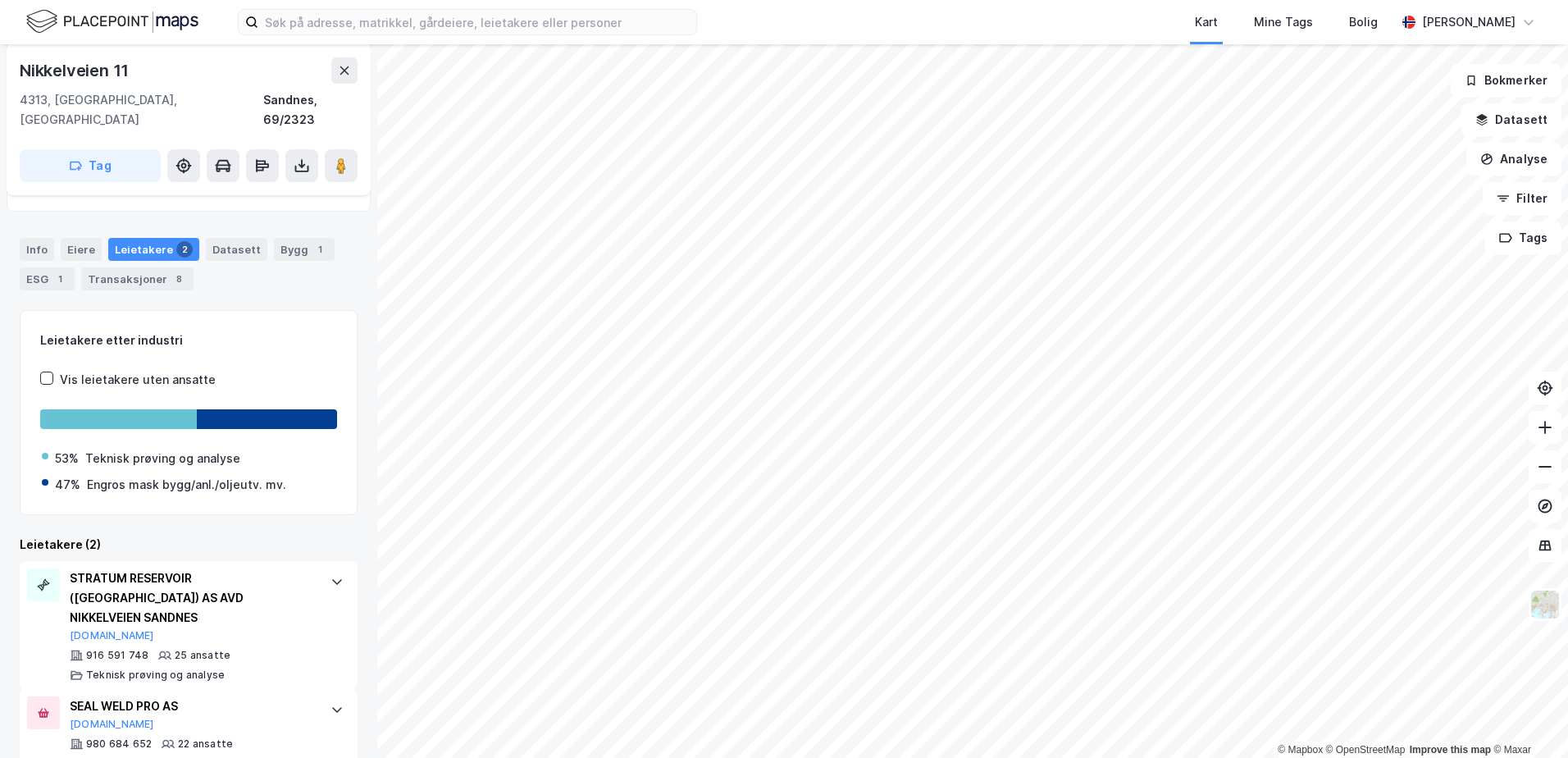
scroll to position [159, 0]
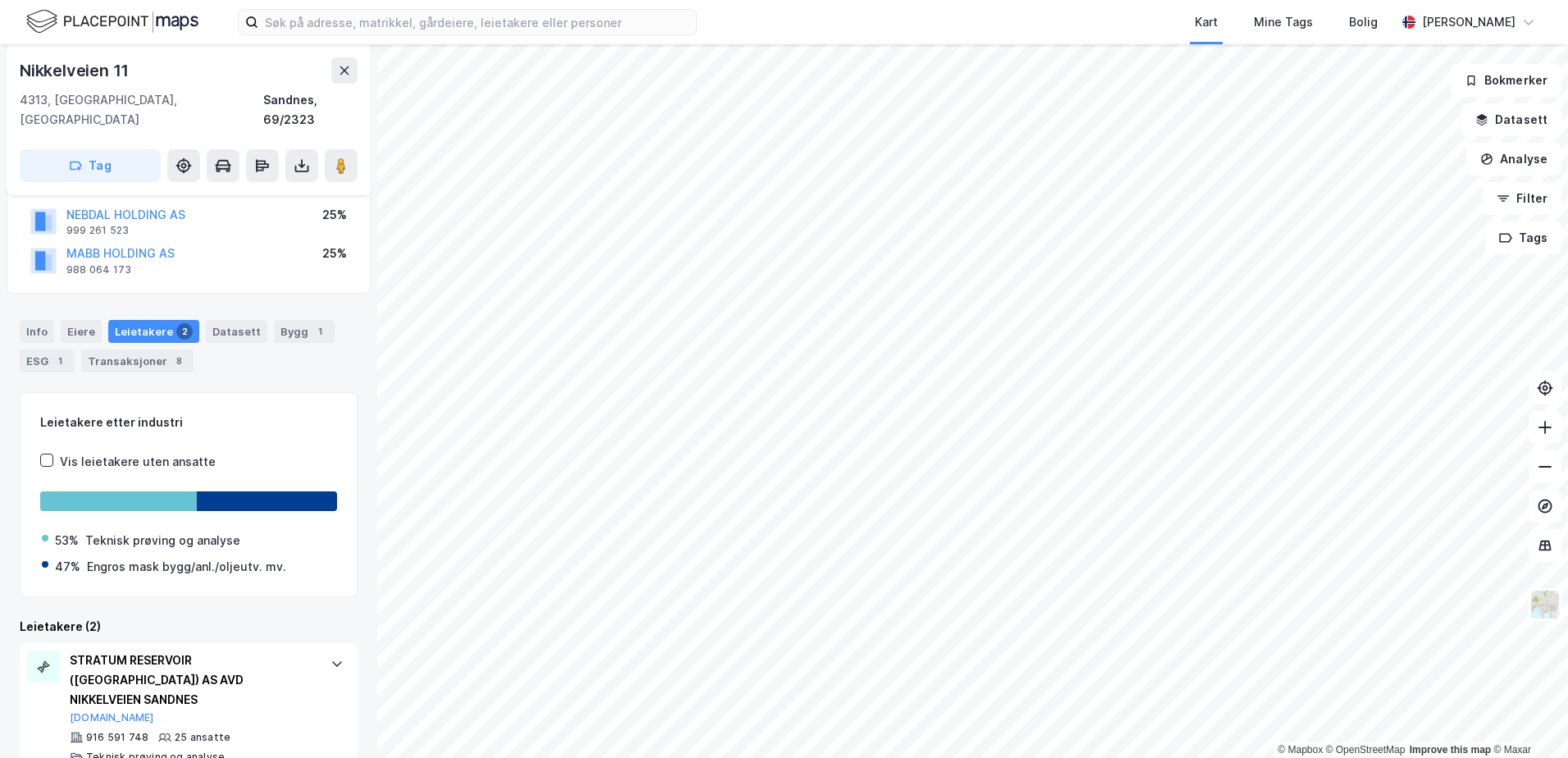
scroll to position [30, 0]
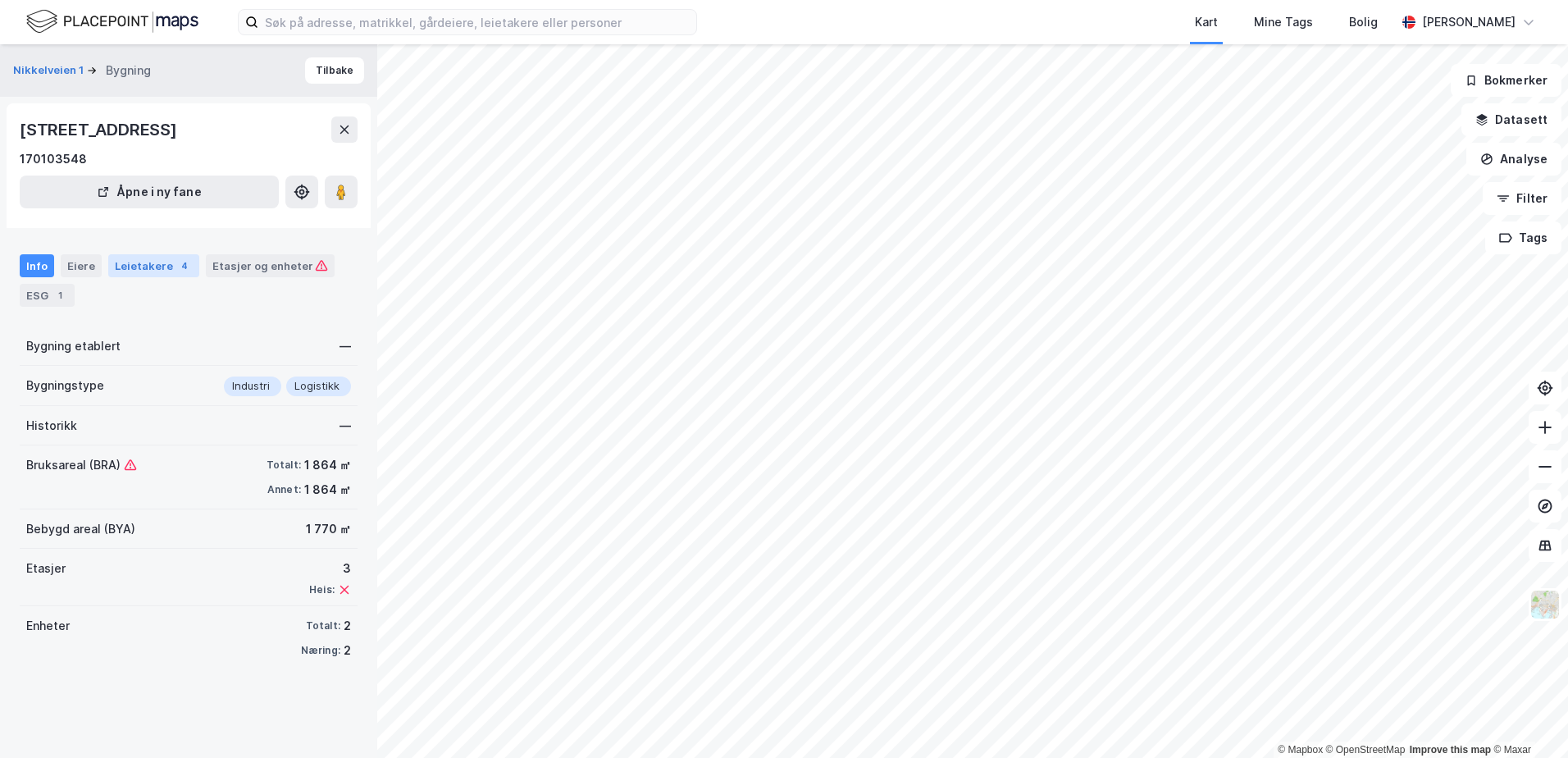
click at [136, 262] on div "Leietakere 4" at bounding box center [153, 266] width 91 height 23
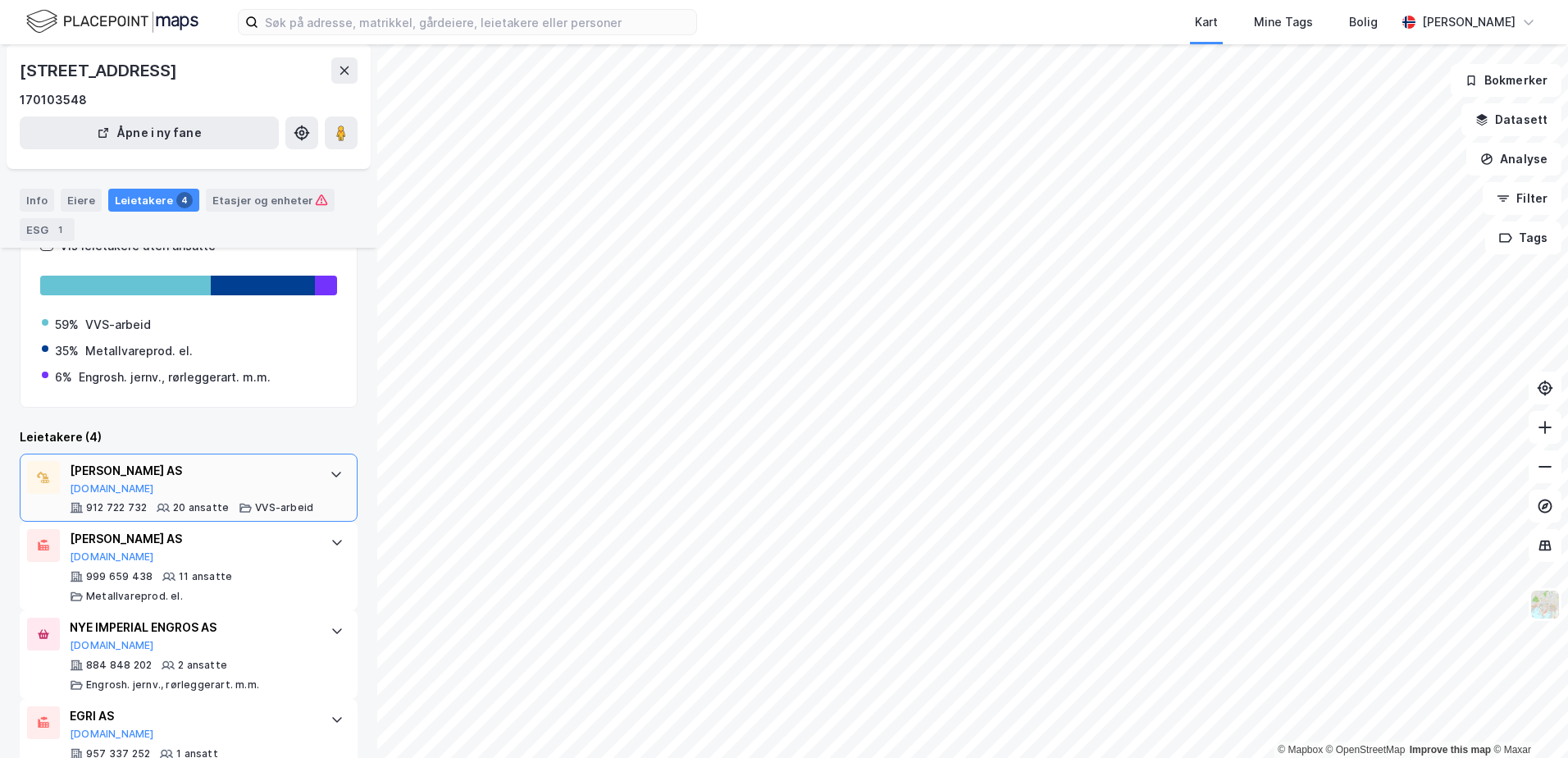
scroll to position [220, 0]
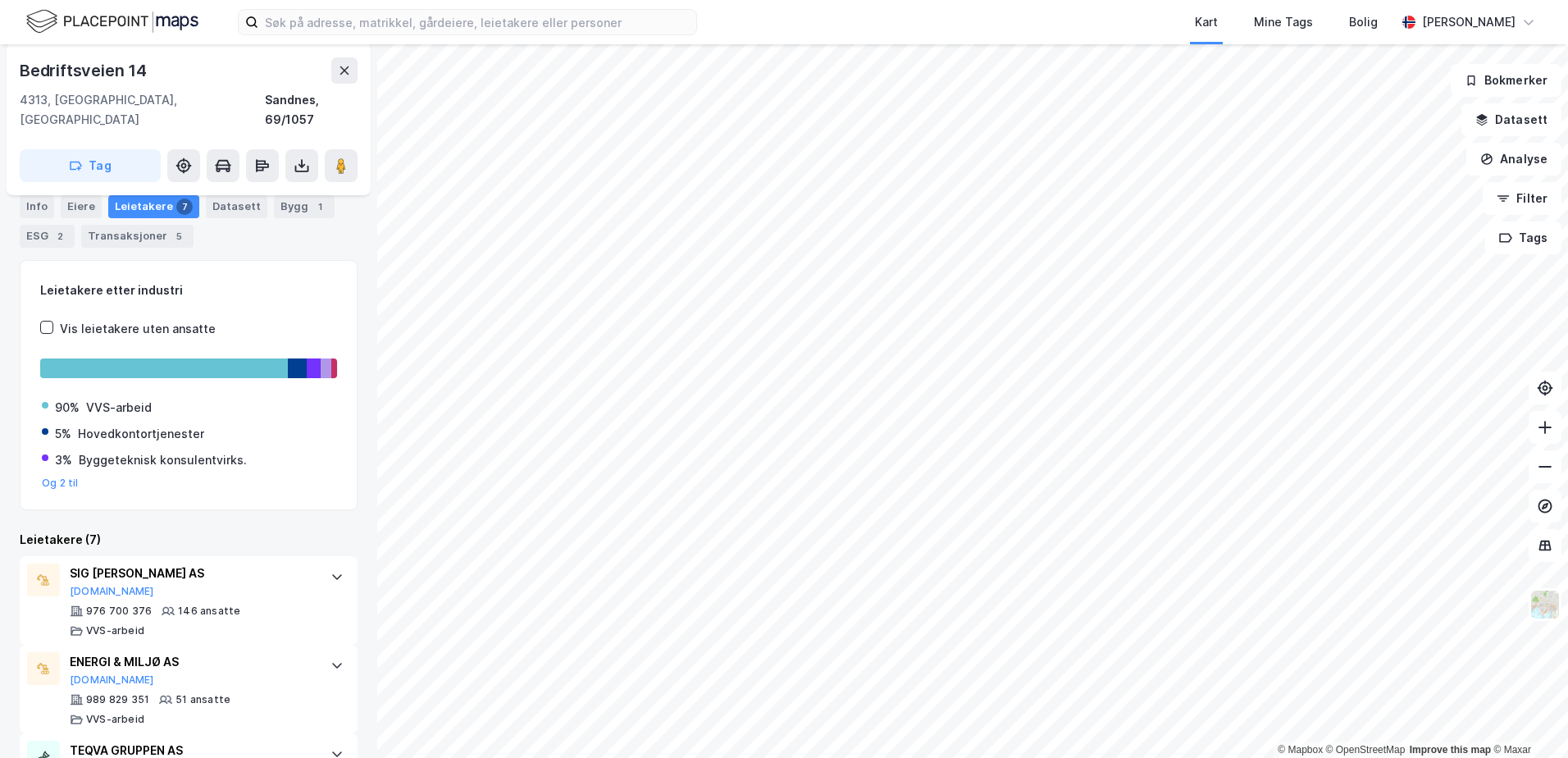
scroll to position [10, 0]
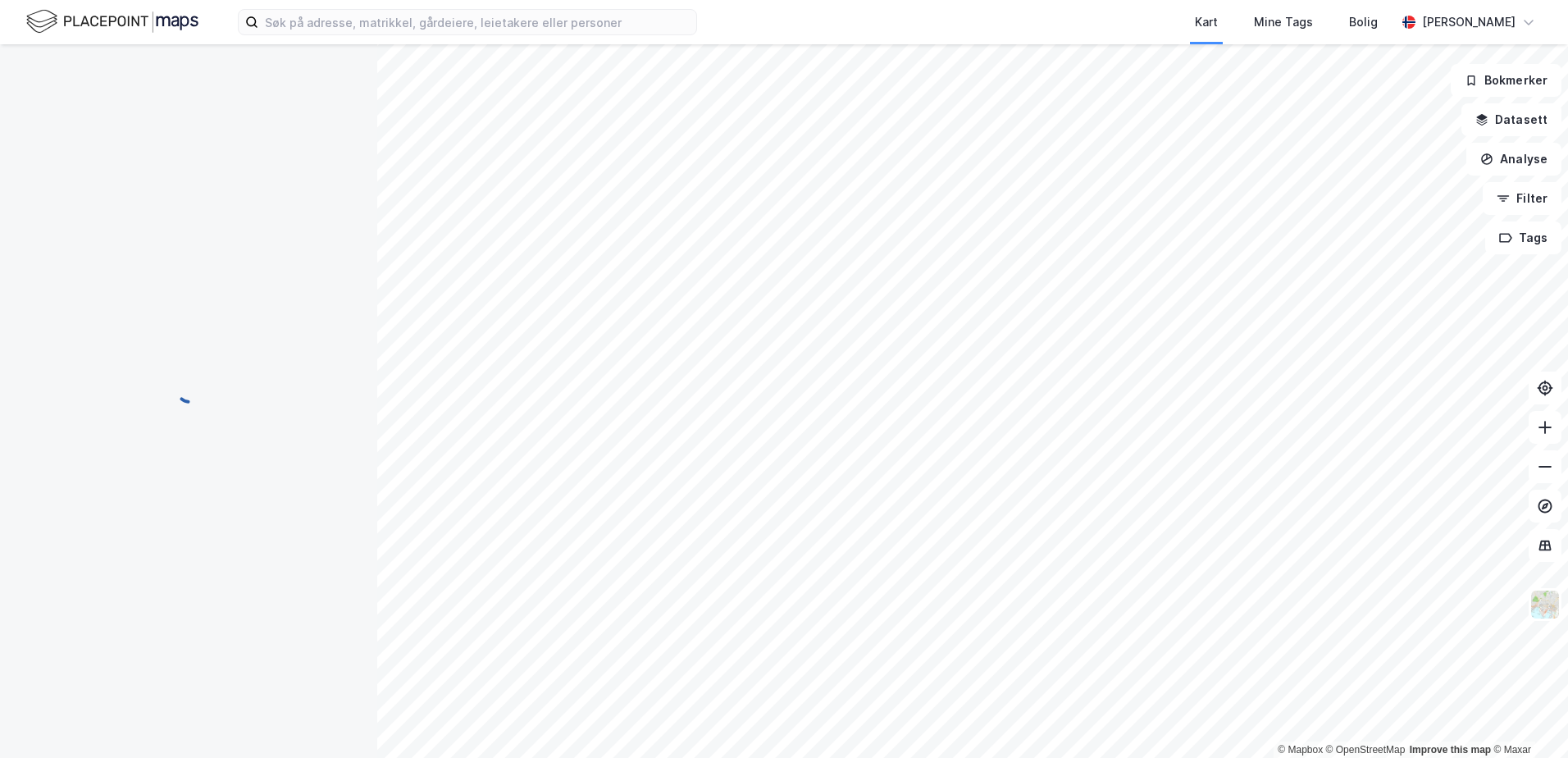
scroll to position [10, 0]
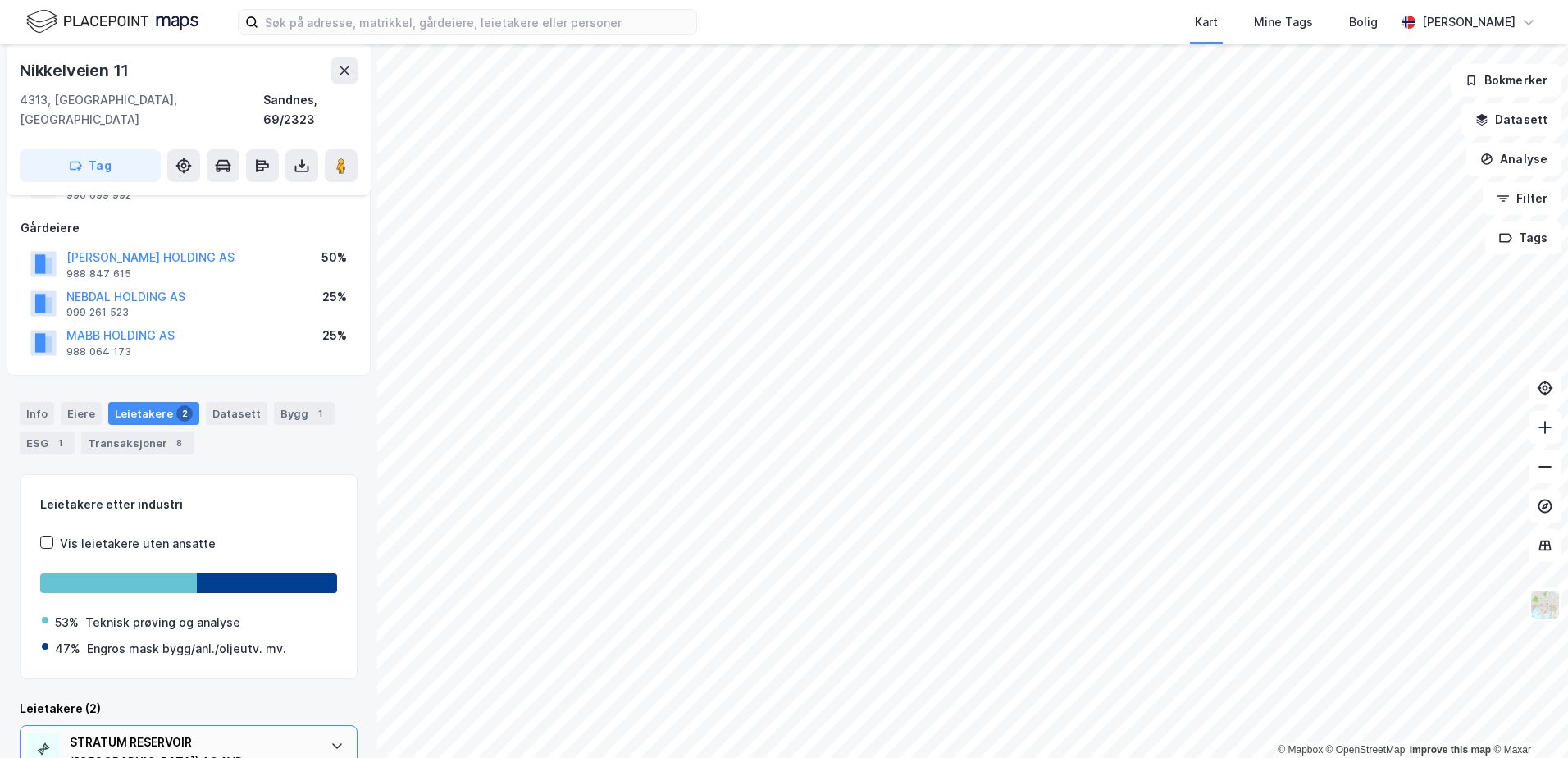
scroll to position [159, 0]
